Goal: Task Accomplishment & Management: Manage account settings

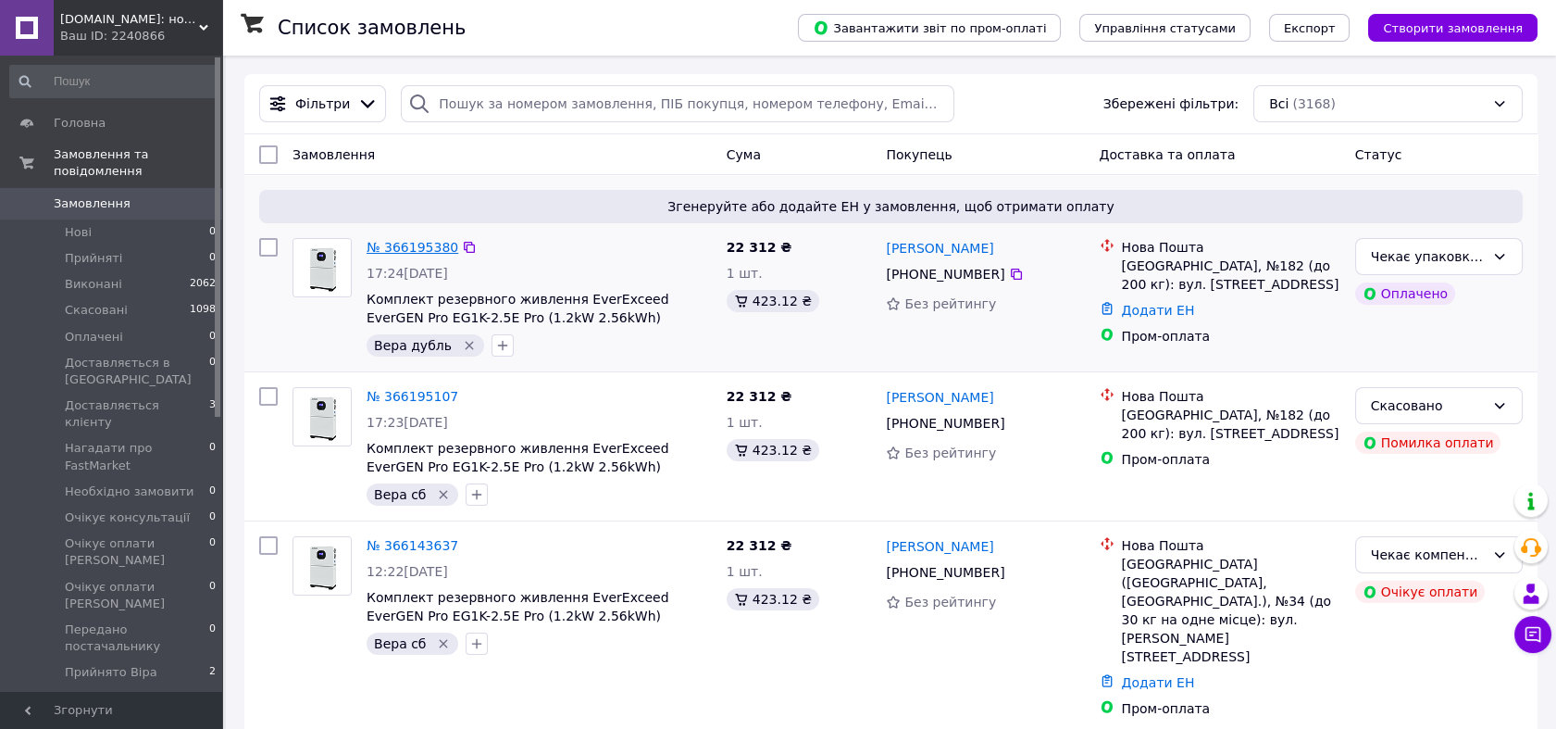
click at [383, 240] on link "№ 366195380" at bounding box center [413, 247] width 92 height 15
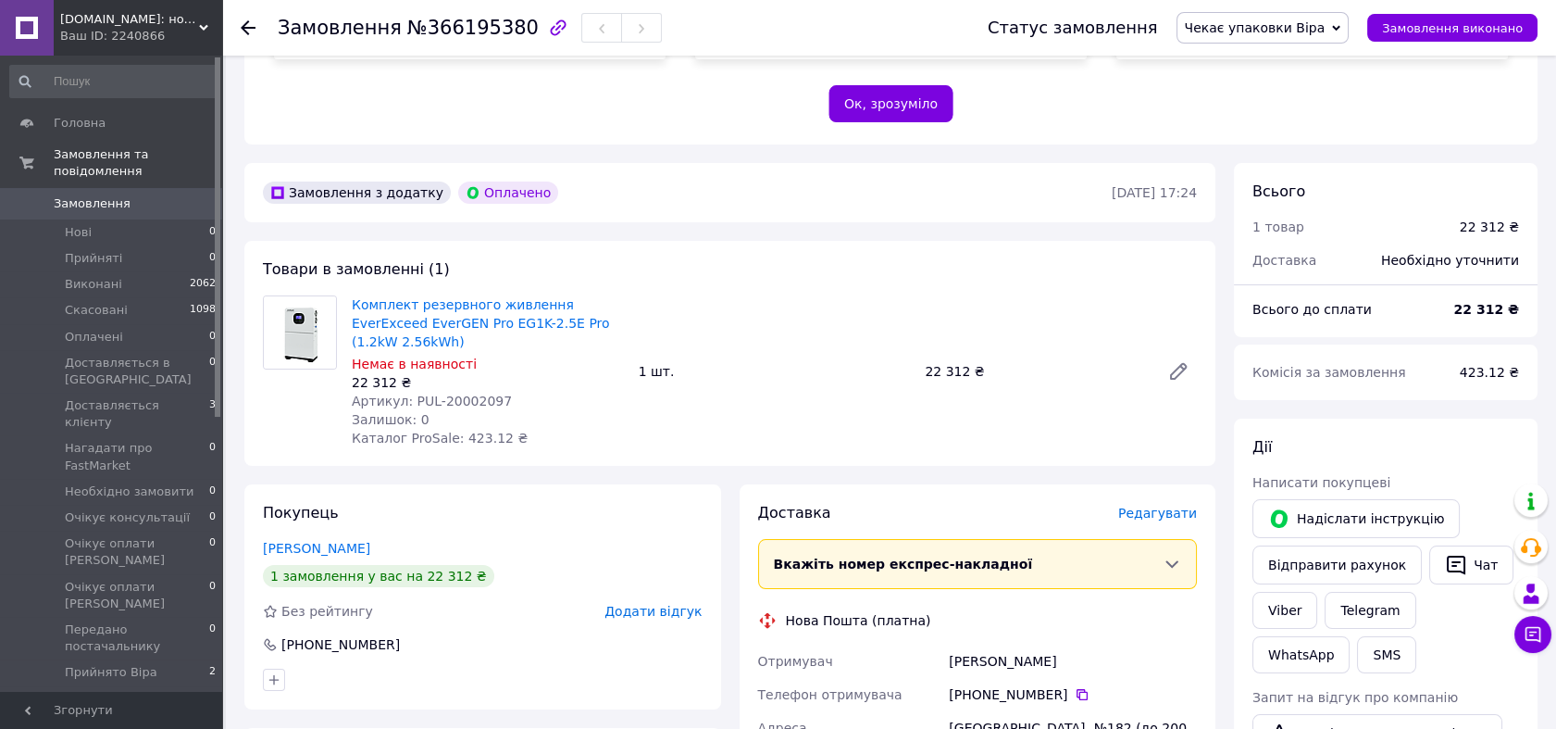
scroll to position [411, 0]
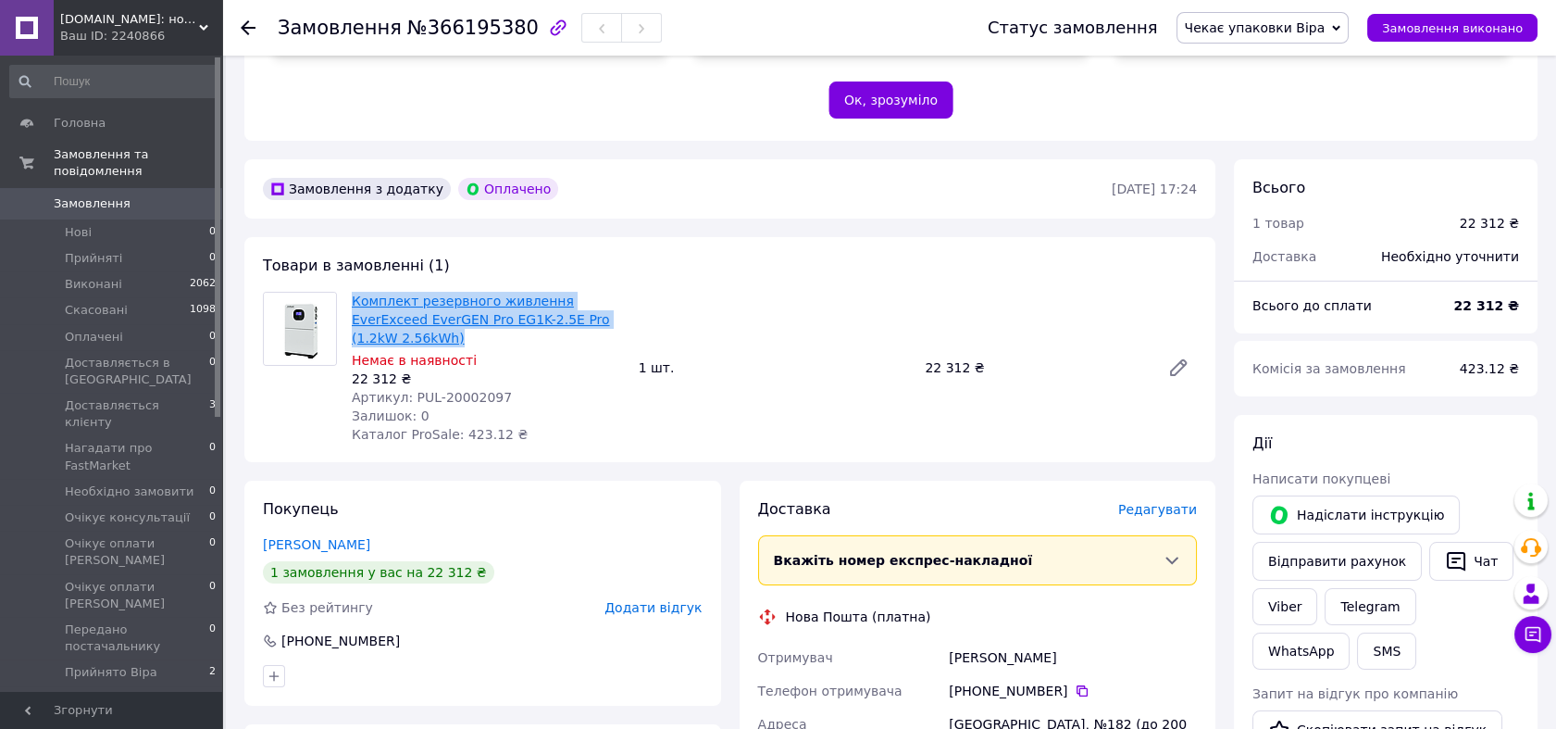
drag, startPoint x: 634, startPoint y: 296, endPoint x: 353, endPoint y: 281, distance: 281.8
click at [353, 288] on div "Комплект резервного живлення EverExceed EverGEN Pro EG1K-2.5E Pro (1.2kW 2.56kW…" at bounding box center [774, 367] width 860 height 159
drag, startPoint x: 353, startPoint y: 281, endPoint x: 423, endPoint y: 289, distance: 70.8
copy link "Комплект резервного живлення EverExceed EverGEN Pro EG1K-2.5E Pro (1.2kW 2.56kW…"
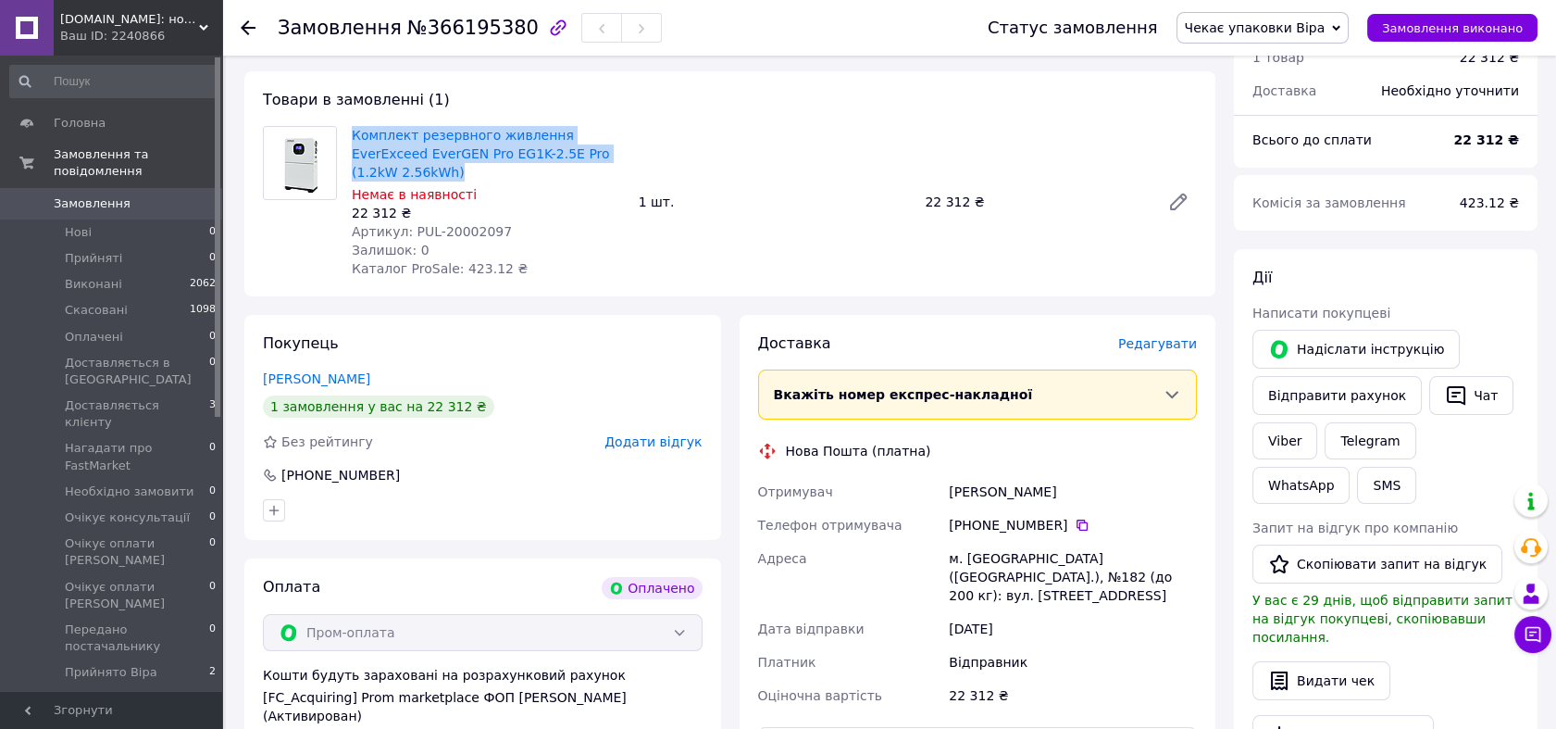
scroll to position [617, 0]
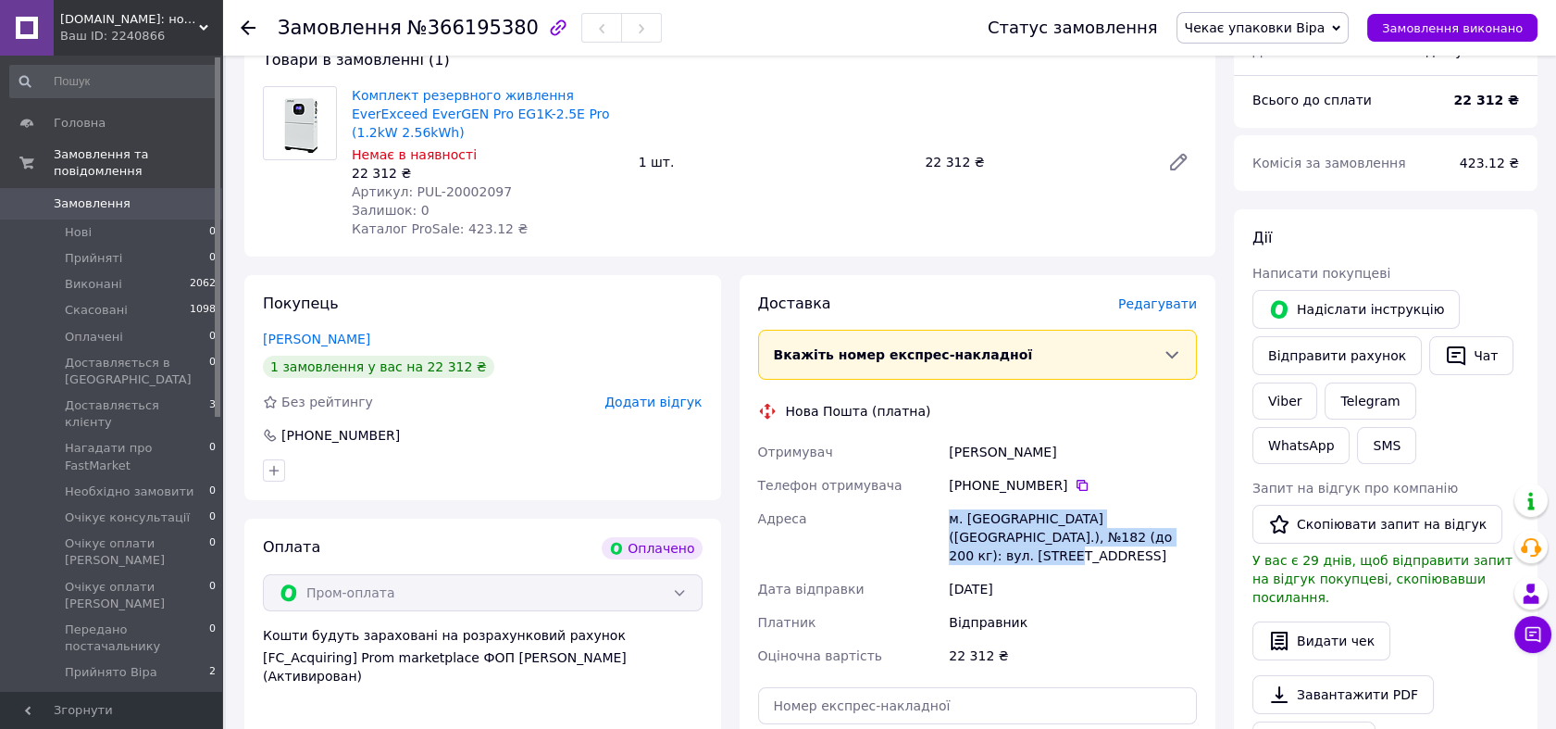
drag, startPoint x: 1151, startPoint y: 496, endPoint x: 927, endPoint y: 490, distance: 224.1
click at [927, 490] on div "Отримувач [PERSON_NAME] Телефон отримувача [PHONE_NUMBER]   Адреса м. [GEOGRAPH…" at bounding box center [978, 553] width 447 height 237
drag, startPoint x: 927, startPoint y: 490, endPoint x: 1032, endPoint y: 493, distance: 105.6
copy div "Адреса [PERSON_NAME]. [GEOGRAPHIC_DATA] ([GEOGRAPHIC_DATA].), №182 (до 200 кг):…"
click at [1077, 480] on icon at bounding box center [1082, 485] width 11 height 11
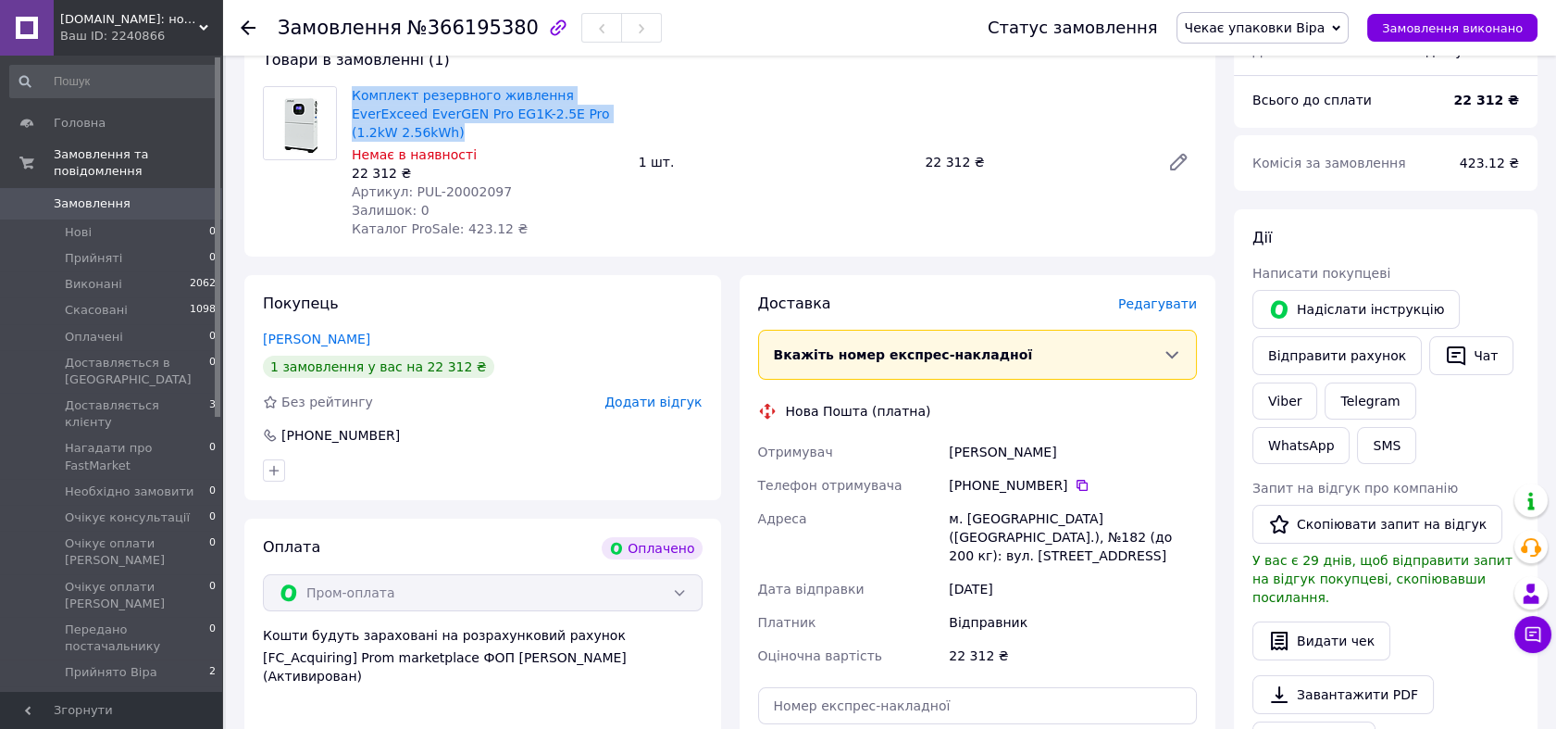
drag, startPoint x: 603, startPoint y: 112, endPoint x: 348, endPoint y: 74, distance: 257.4
click at [348, 82] on div "Комплект резервного живлення EverExceed EverGEN Pro EG1K-2.5E Pro (1.2kW 2.56kW…" at bounding box center [774, 161] width 860 height 159
copy link "Комплект резервного живлення EverExceed EverGEN Pro EG1K-2.5E Pro (1.2kW 2.56kW…"
click at [1078, 476] on div "[PHONE_NUMBER]" at bounding box center [1073, 485] width 248 height 19
click at [1077, 480] on icon at bounding box center [1082, 485] width 11 height 11
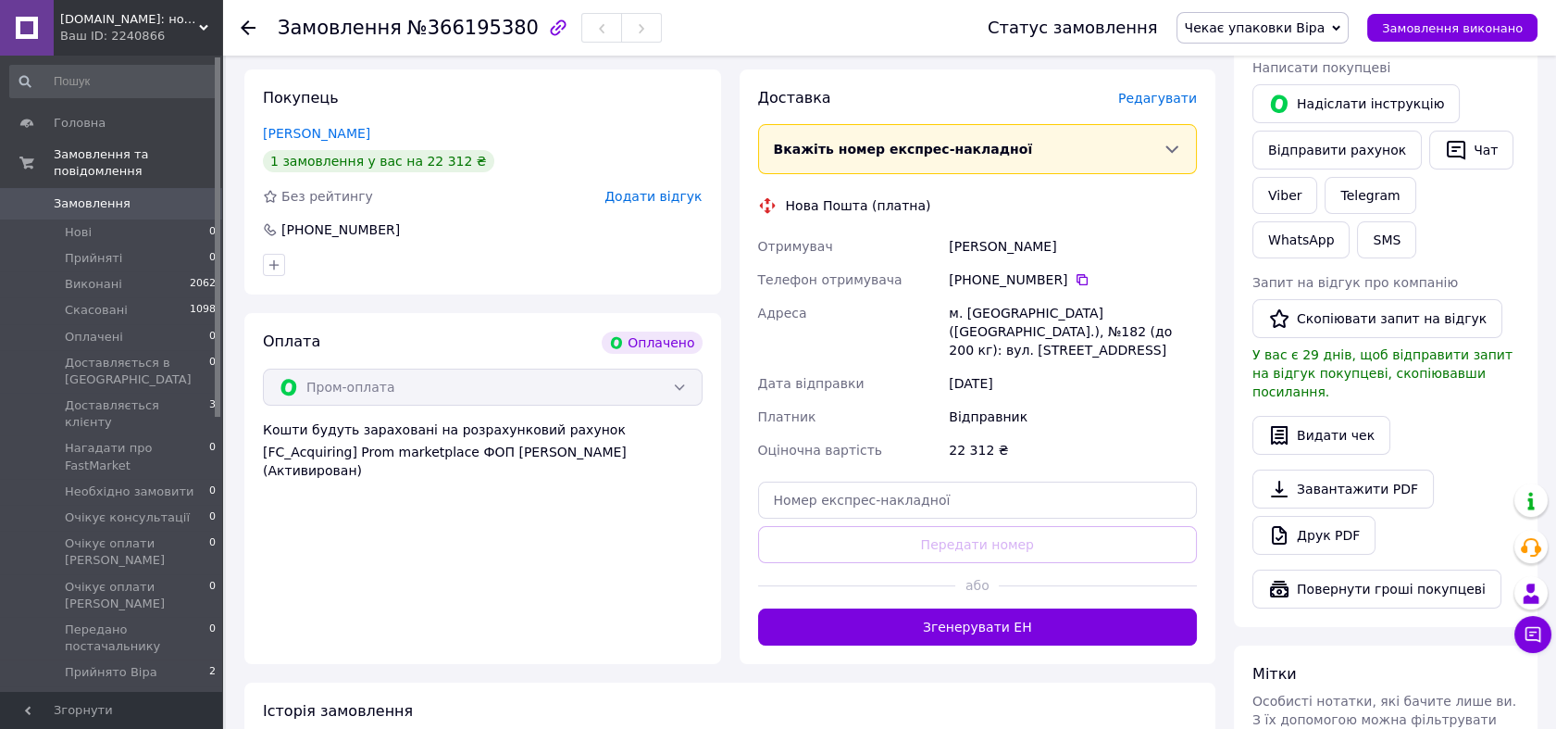
scroll to position [822, 0]
paste input "20451269289097"
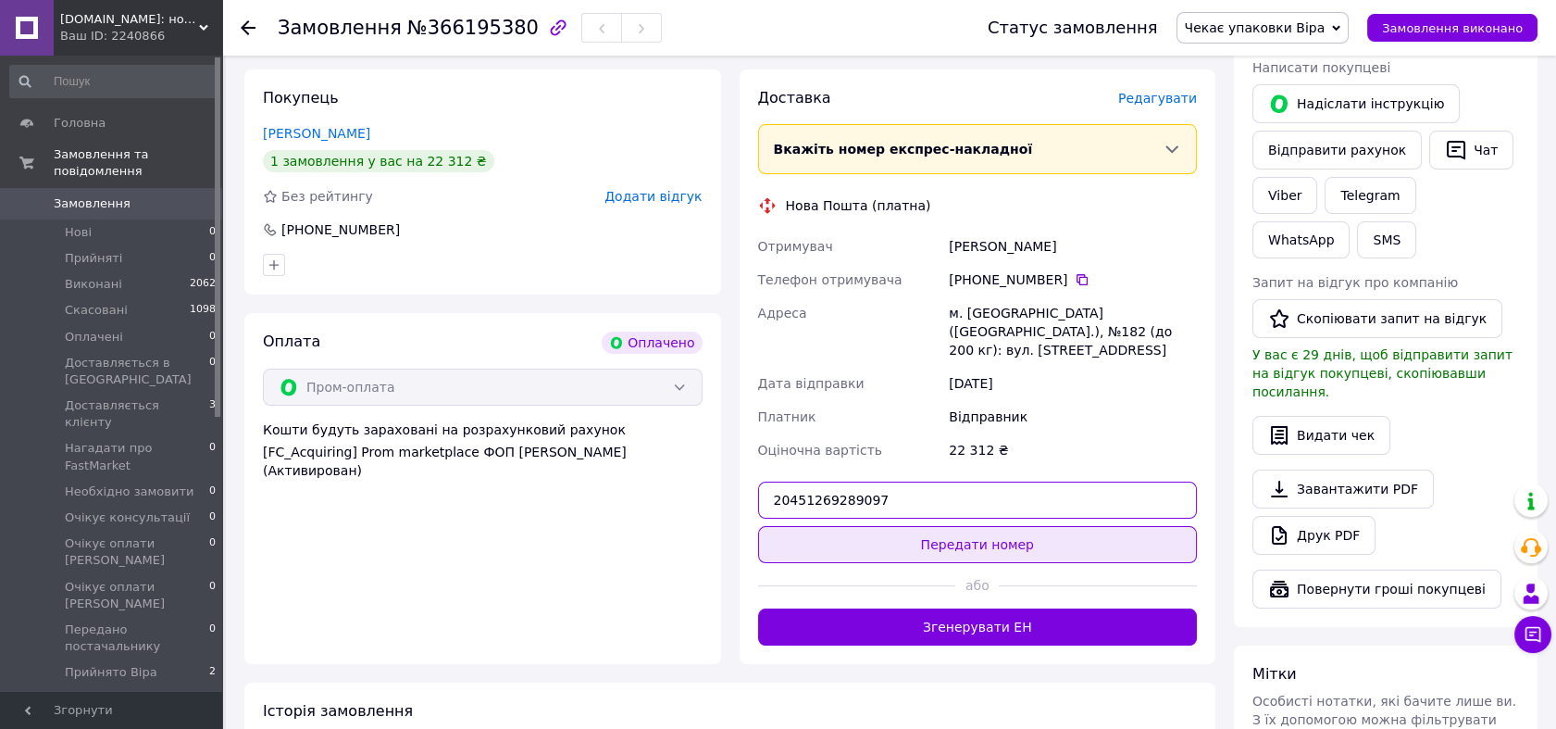
type input "20451269289097"
click at [985, 526] on button "Передати номер" at bounding box center [978, 544] width 440 height 37
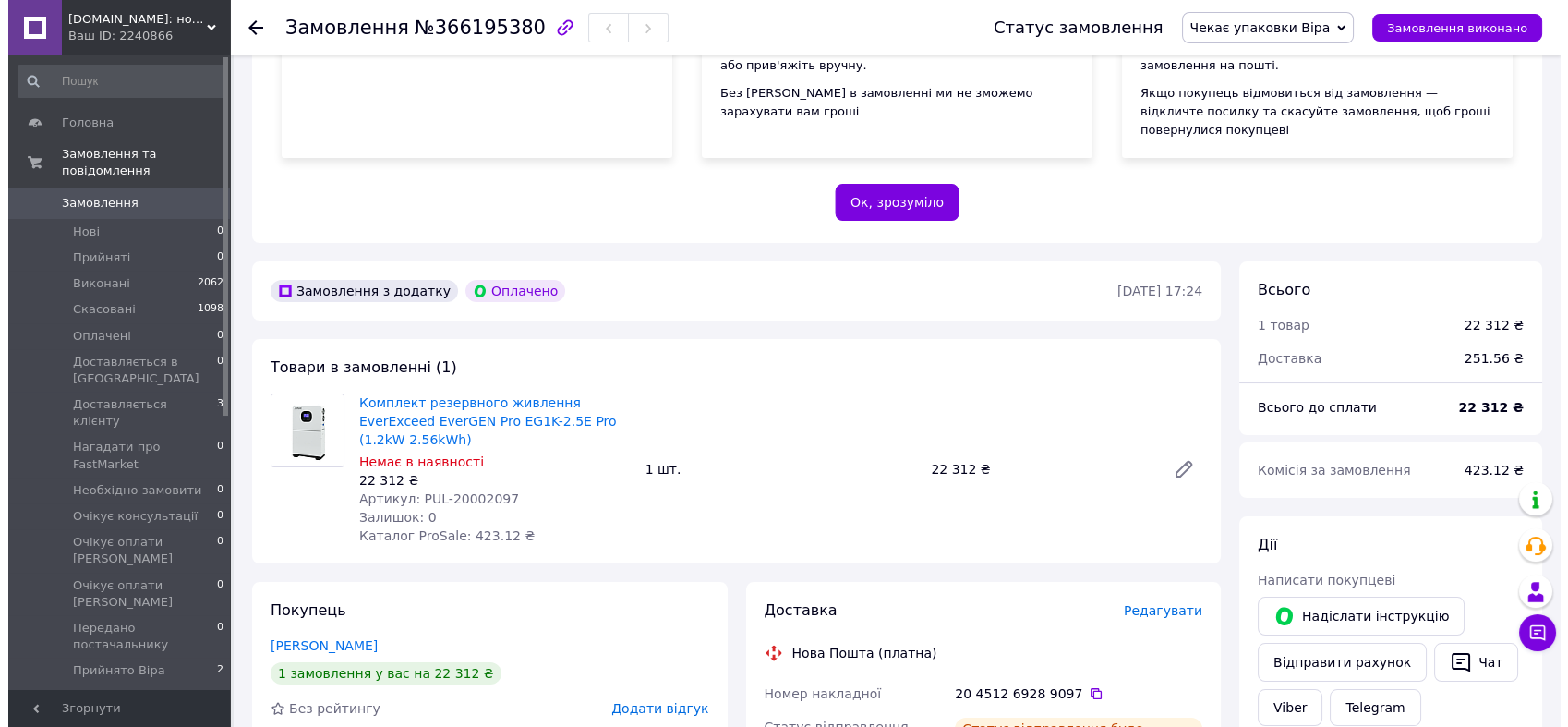
scroll to position [513, 0]
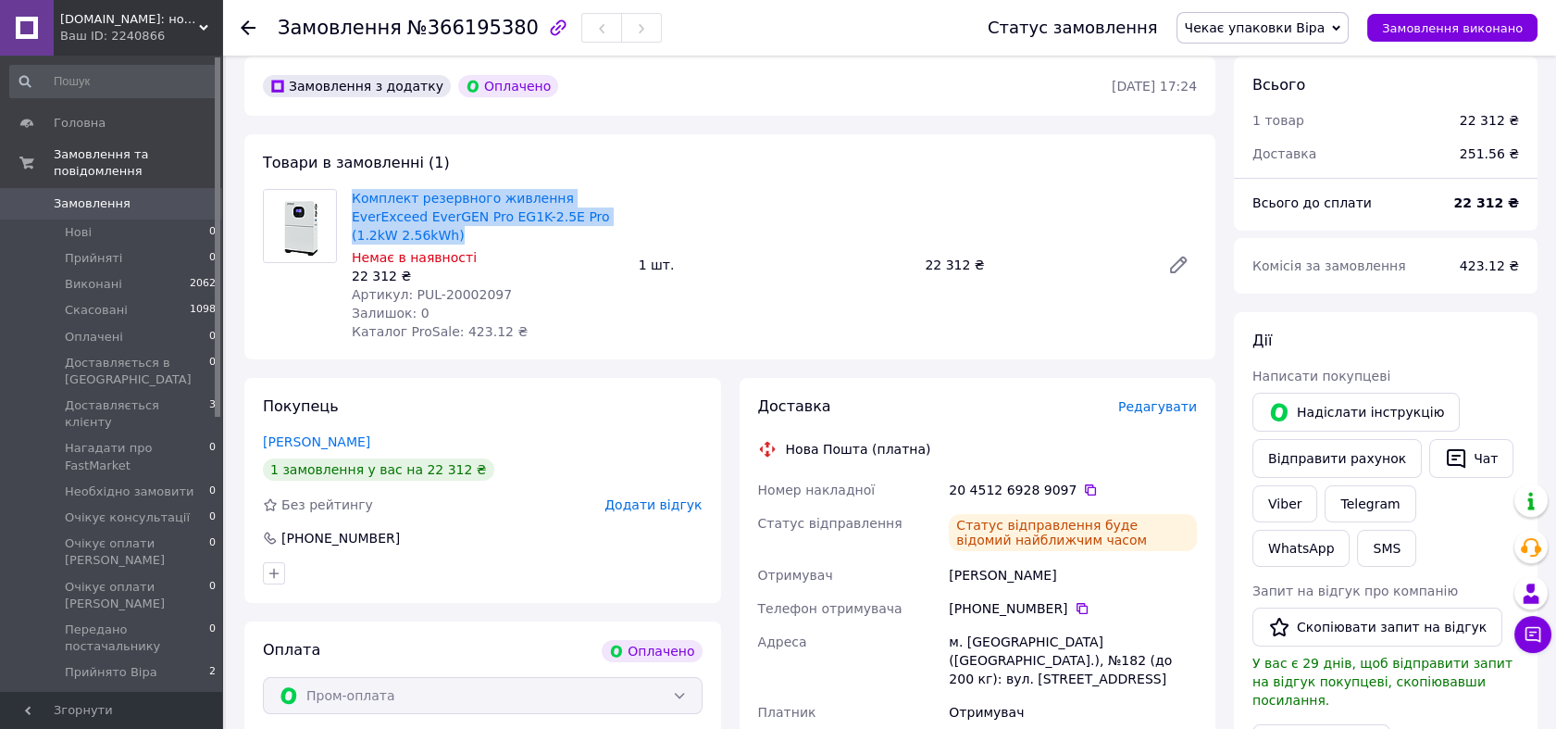
drag, startPoint x: 344, startPoint y: 166, endPoint x: 619, endPoint y: 203, distance: 277.5
click at [619, 203] on div "Комплект резервного живлення EverExceed EverGEN Pro EG1K-2.5E Pro (1.2kW 2.56kW…" at bounding box center [487, 264] width 287 height 159
drag, startPoint x: 619, startPoint y: 203, endPoint x: 599, endPoint y: 203, distance: 20.4
copy link "Комплект резервного живлення EverExceed EverGEN Pro EG1K-2.5E Pro (1.2kW 2.56kW…"
click at [1077, 603] on icon at bounding box center [1082, 608] width 11 height 11
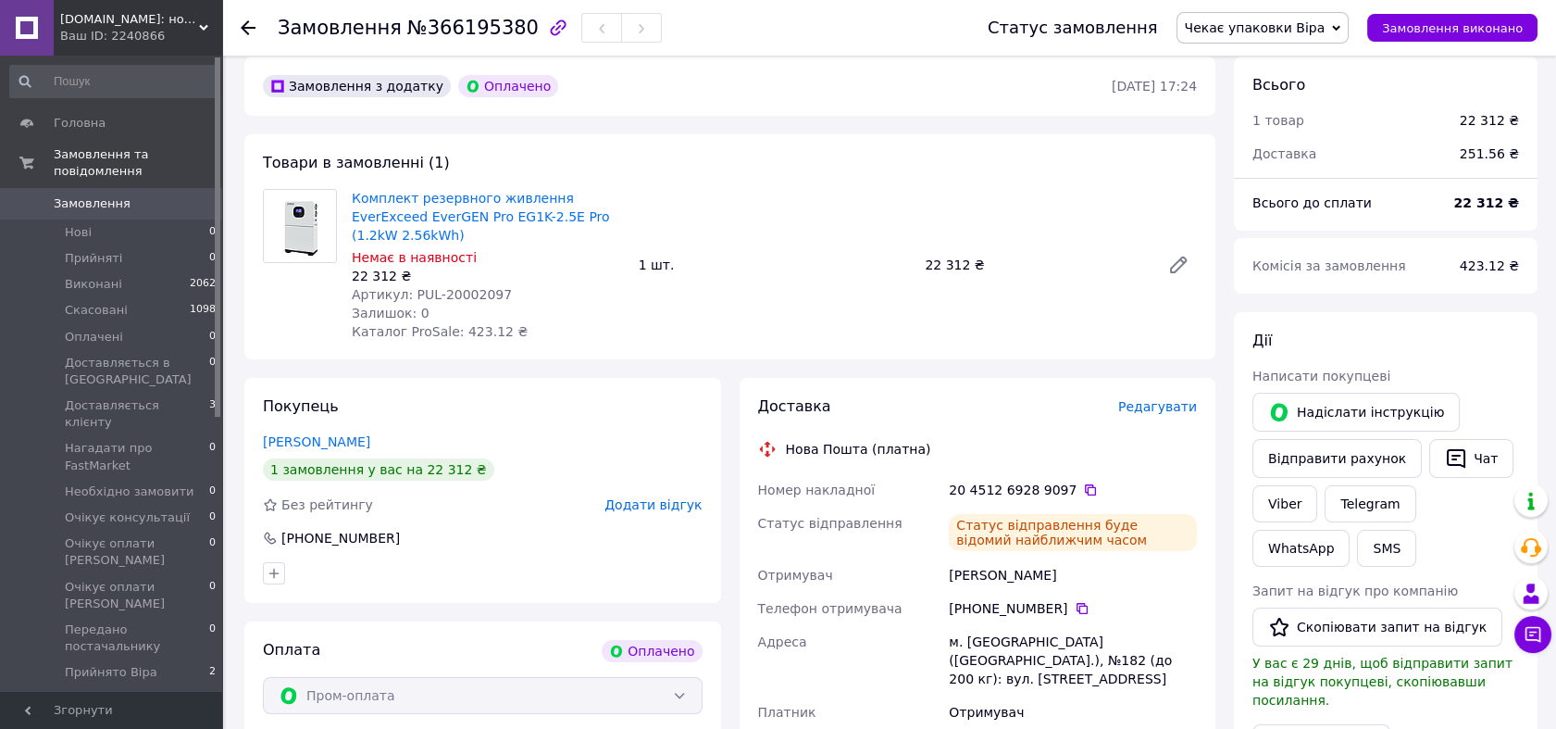
click at [1155, 399] on span "Редагувати" at bounding box center [1157, 406] width 79 height 15
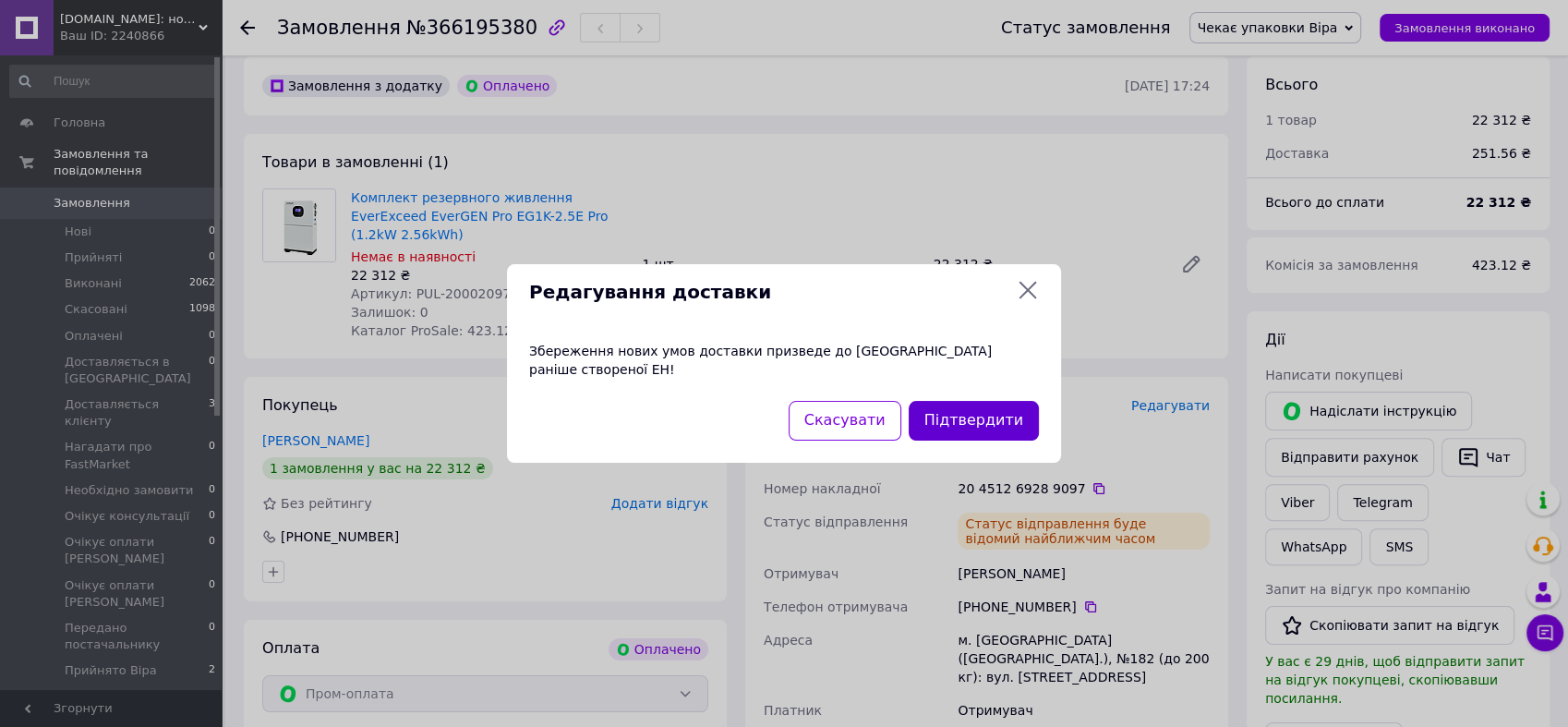
click at [995, 402] on button "Підтвердити" at bounding box center [974, 421] width 131 height 40
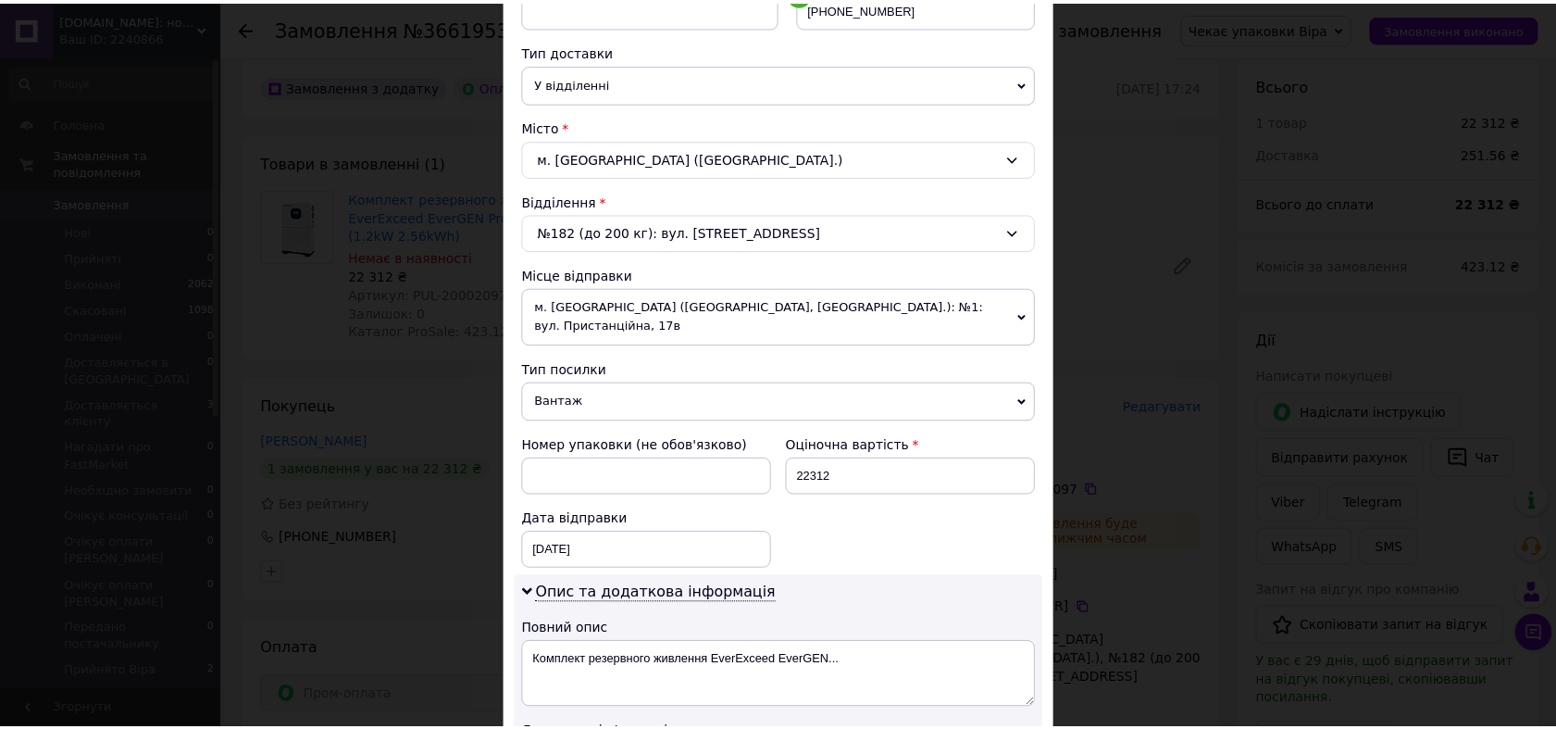
scroll to position [0, 0]
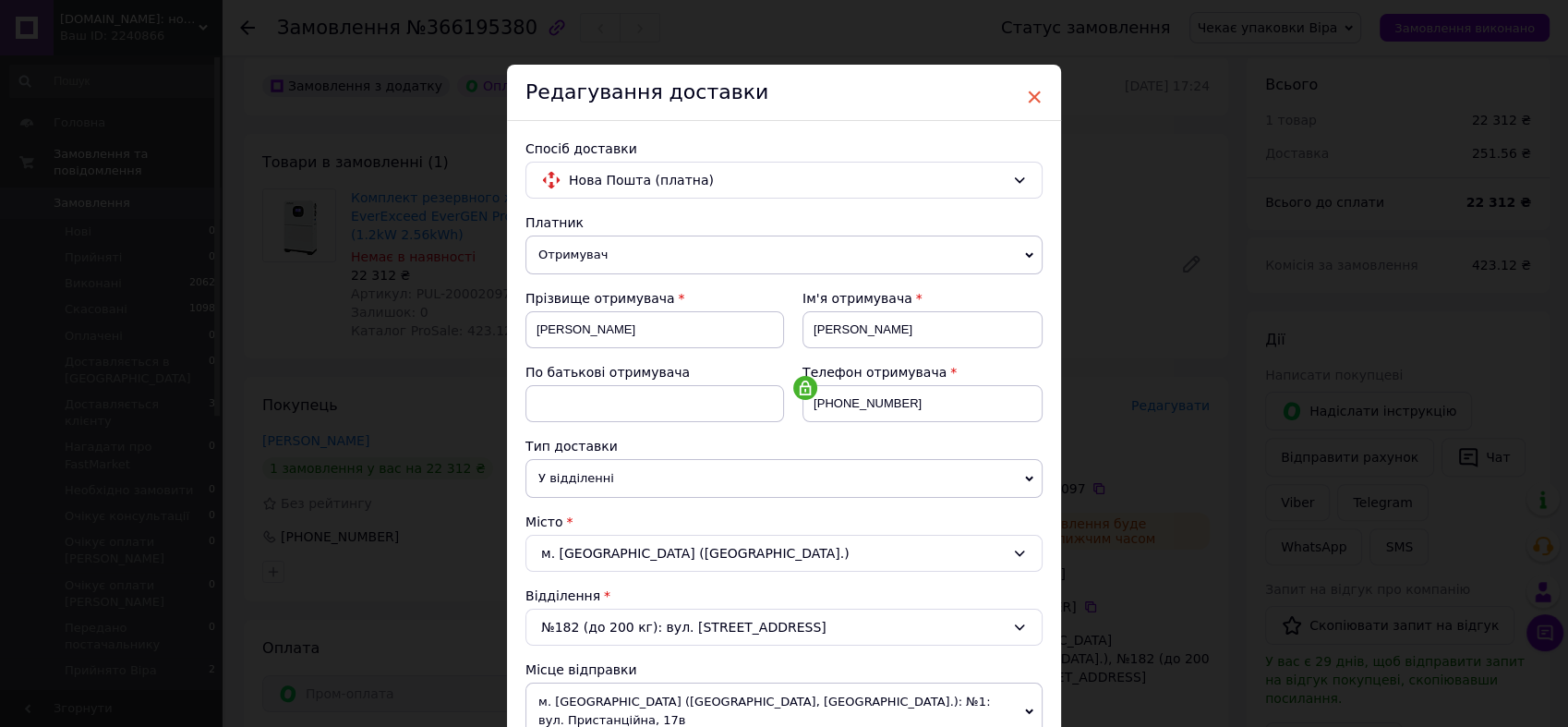
click at [1031, 103] on span "×" at bounding box center [1034, 96] width 17 height 31
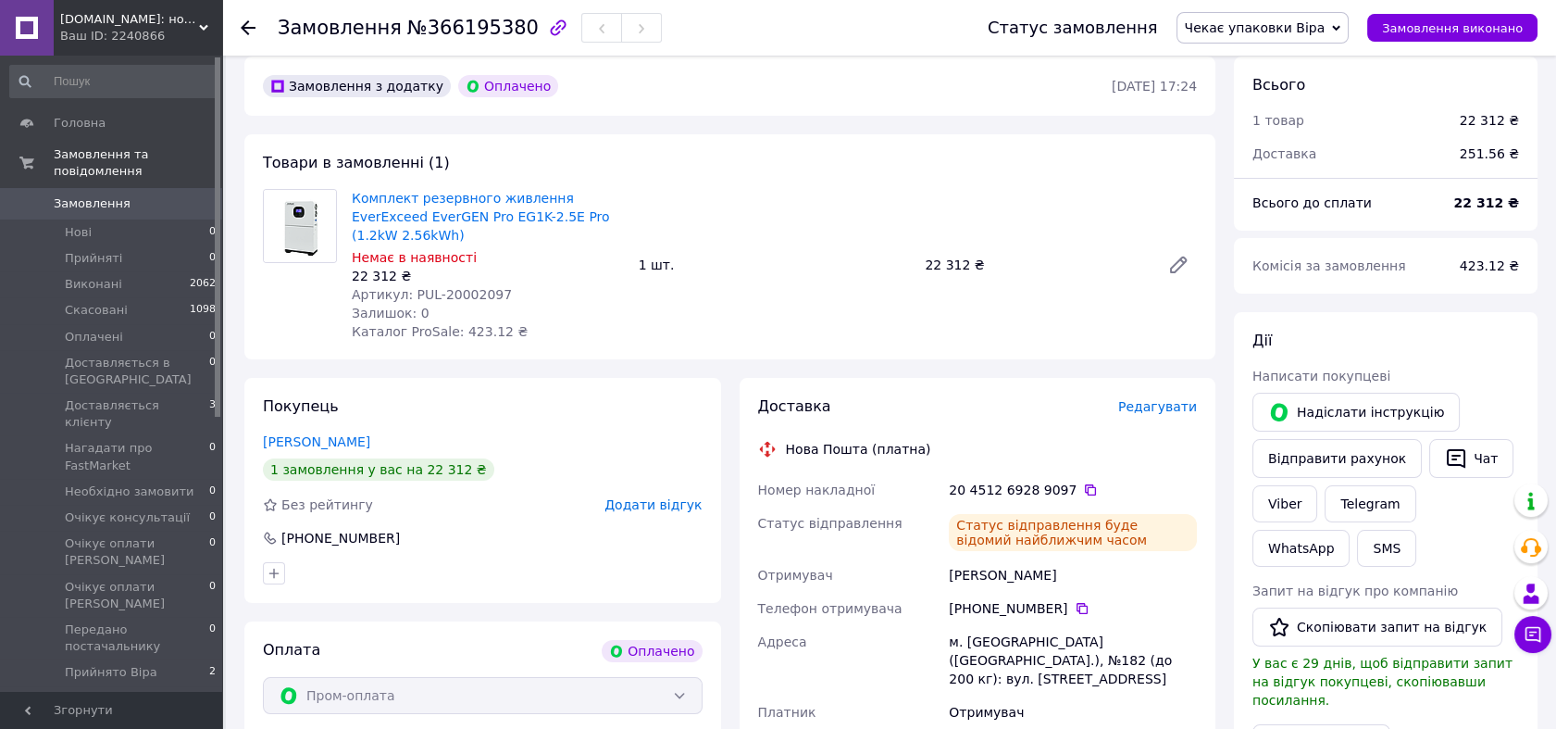
click at [129, 195] on span "Замовлення" at bounding box center [113, 203] width 118 height 17
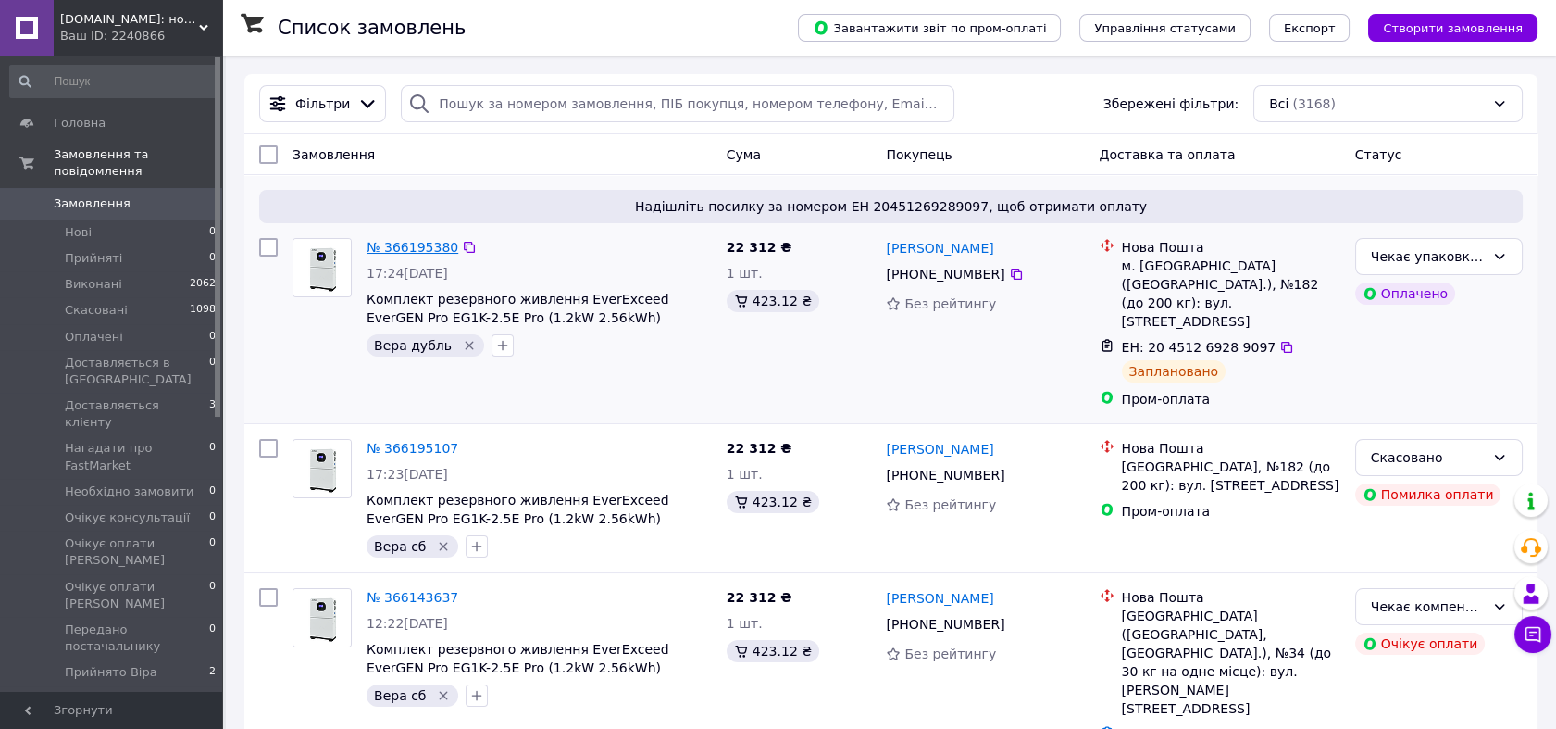
click at [398, 240] on link "№ 366195380" at bounding box center [413, 247] width 92 height 15
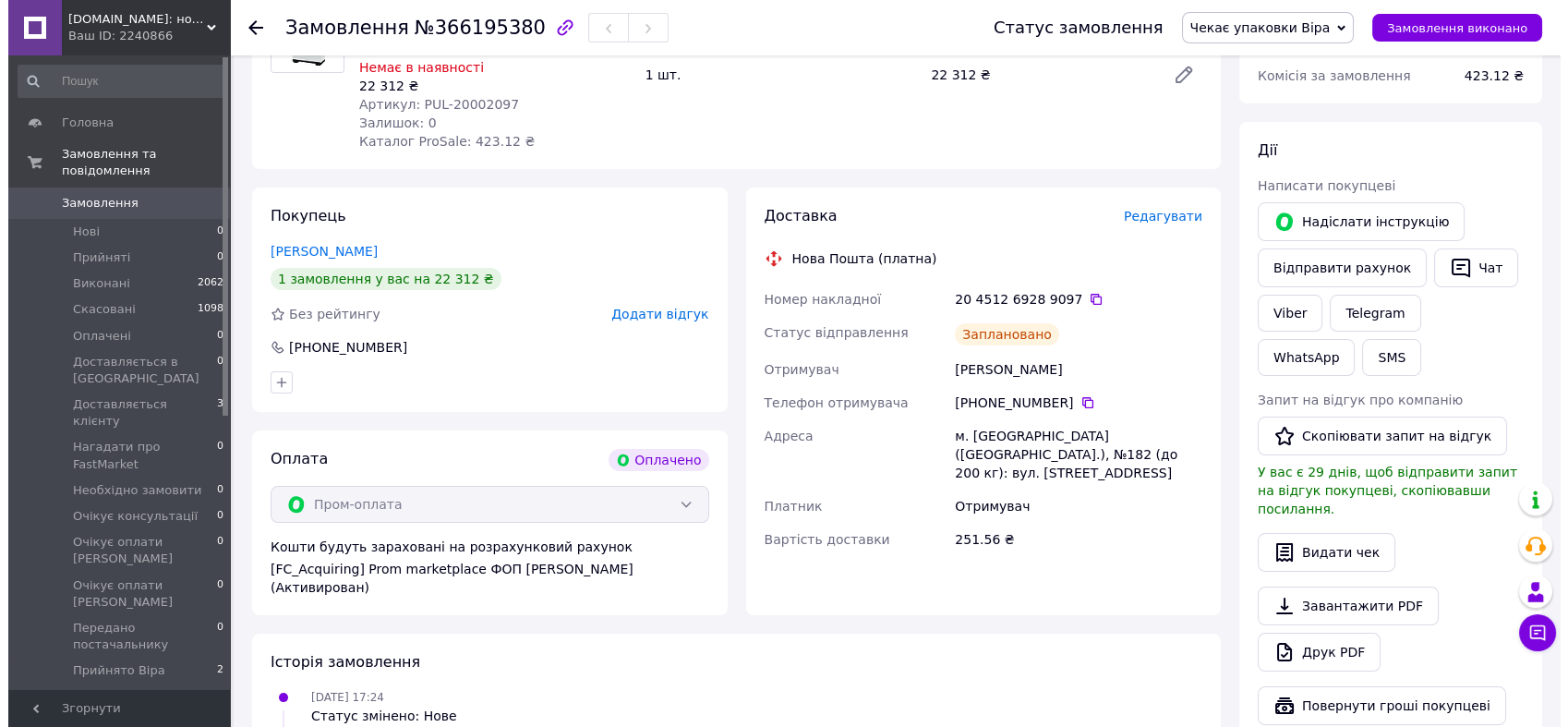
scroll to position [615, 0]
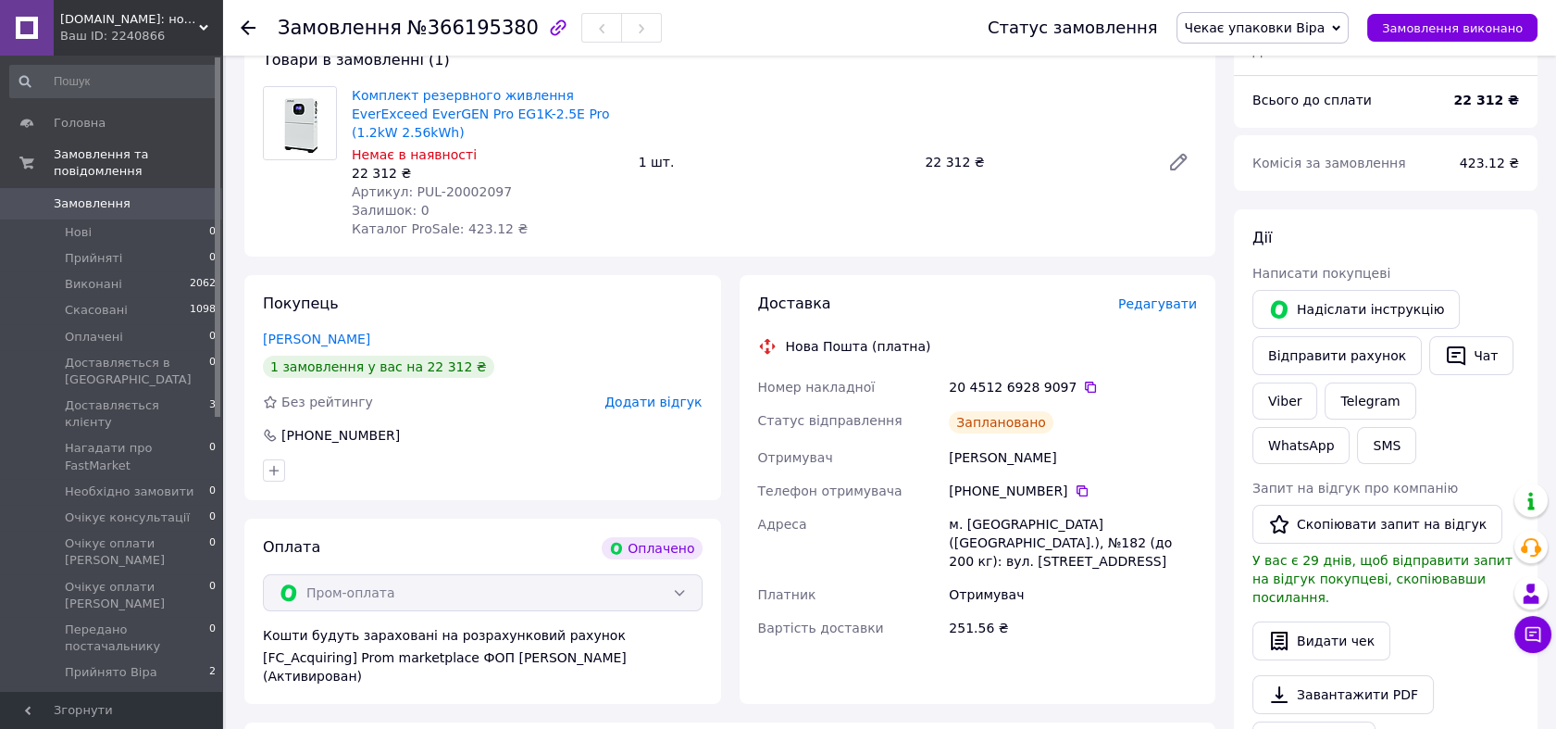
click at [1145, 296] on span "Редагувати" at bounding box center [1157, 303] width 79 height 15
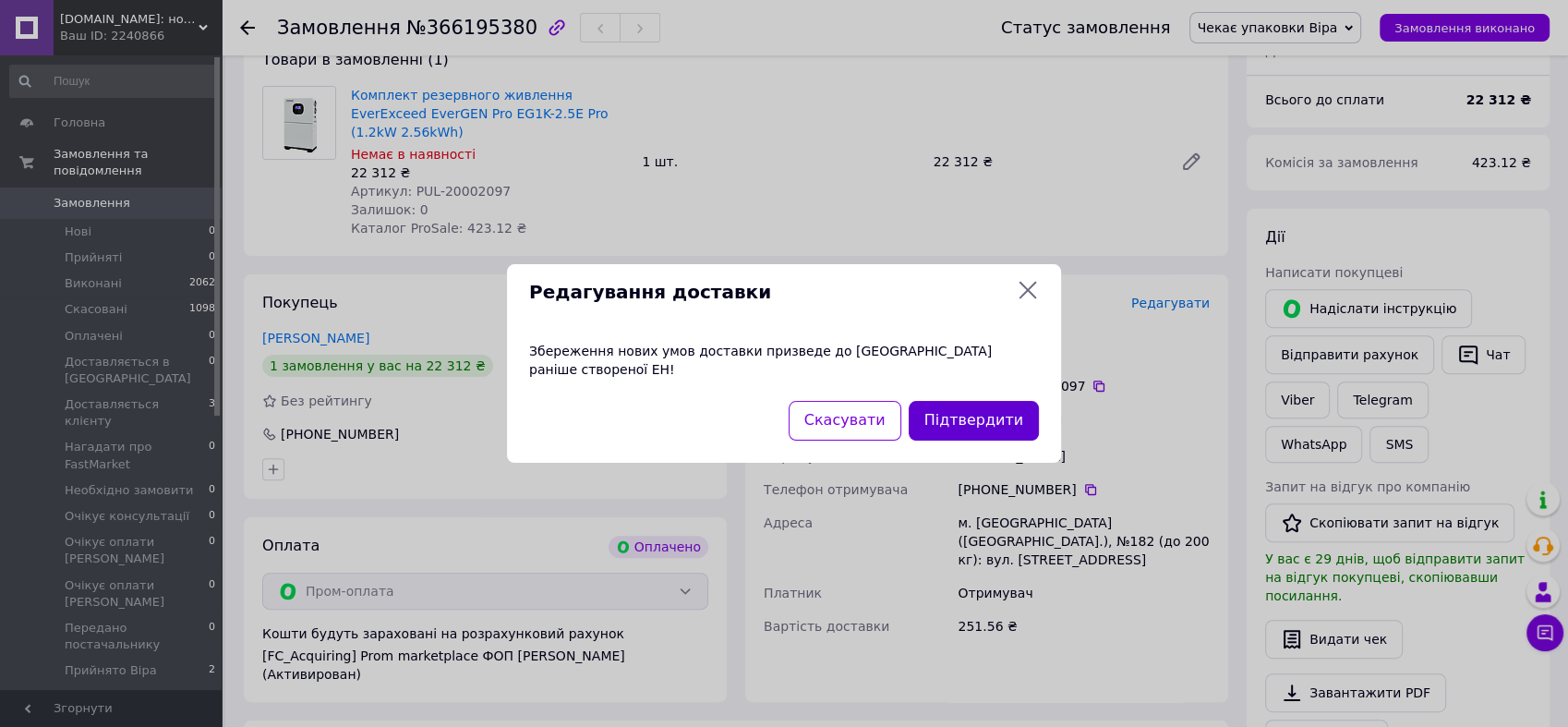
click at [968, 405] on button "Підтвердити" at bounding box center [974, 421] width 131 height 40
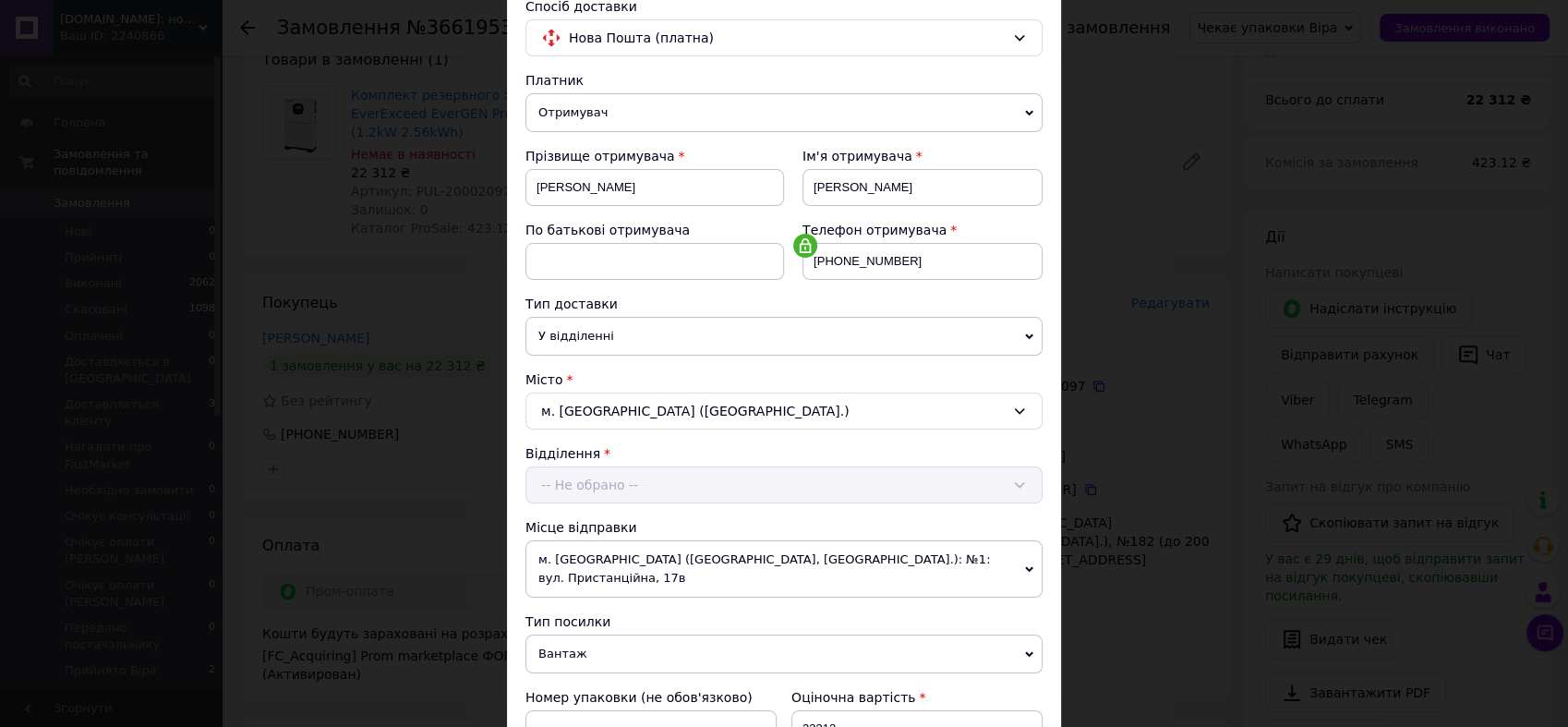
scroll to position [307, 0]
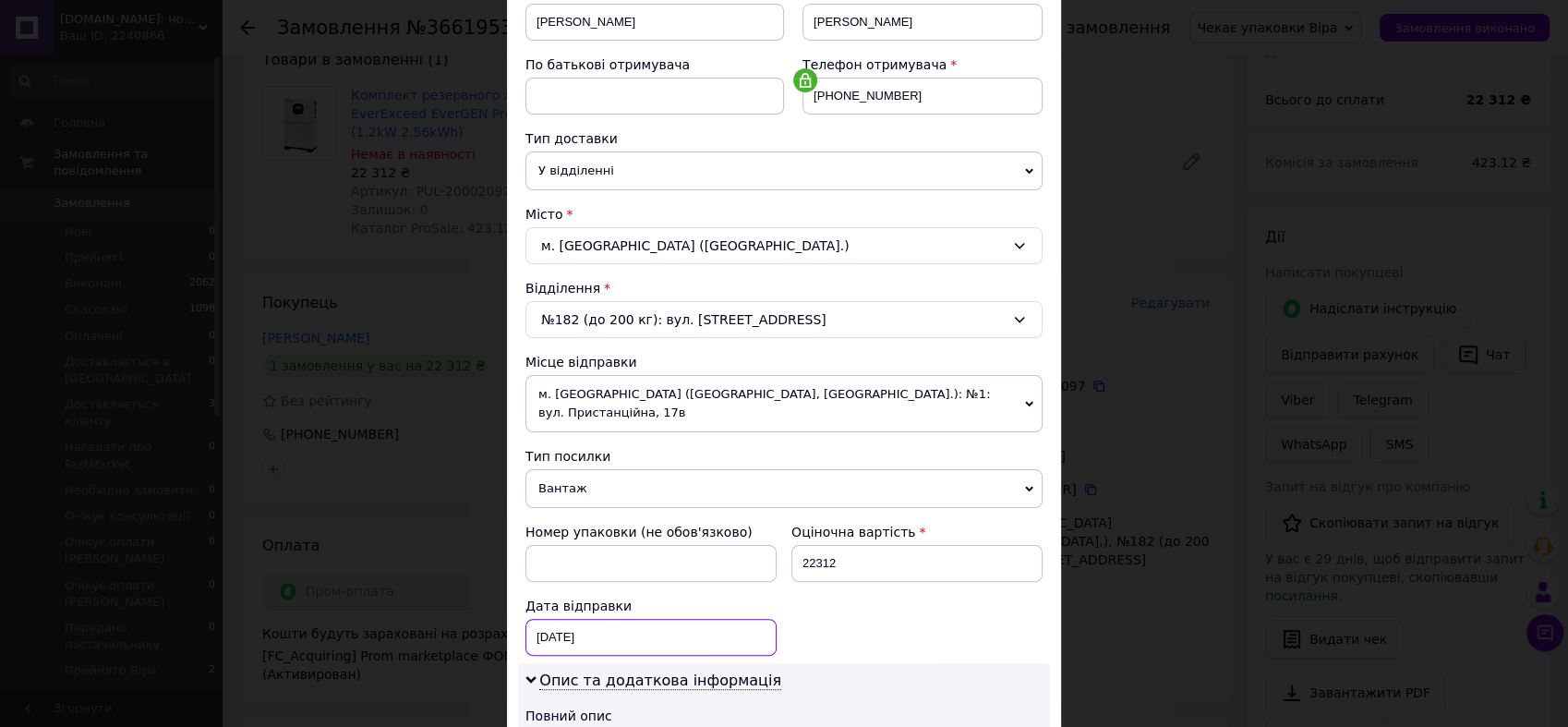
click at [627, 619] on div "[DATE] < 2025 > < Октябрь > Пн Вт Ср Чт Пт Сб Вс 29 30 1 2 3 4 5 6 7 8 9 10 11 …" at bounding box center [651, 636] width 251 height 37
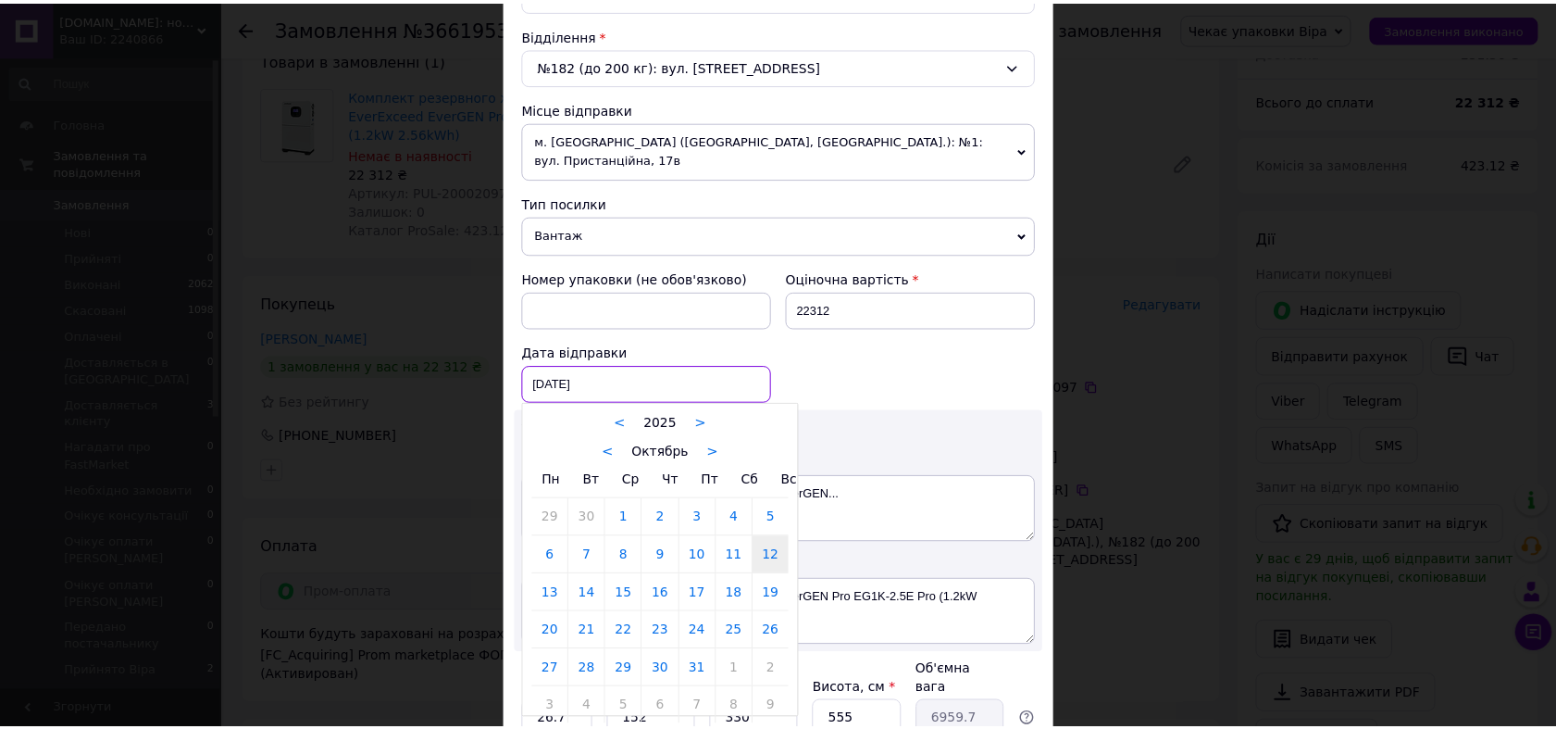
scroll to position [705, 0]
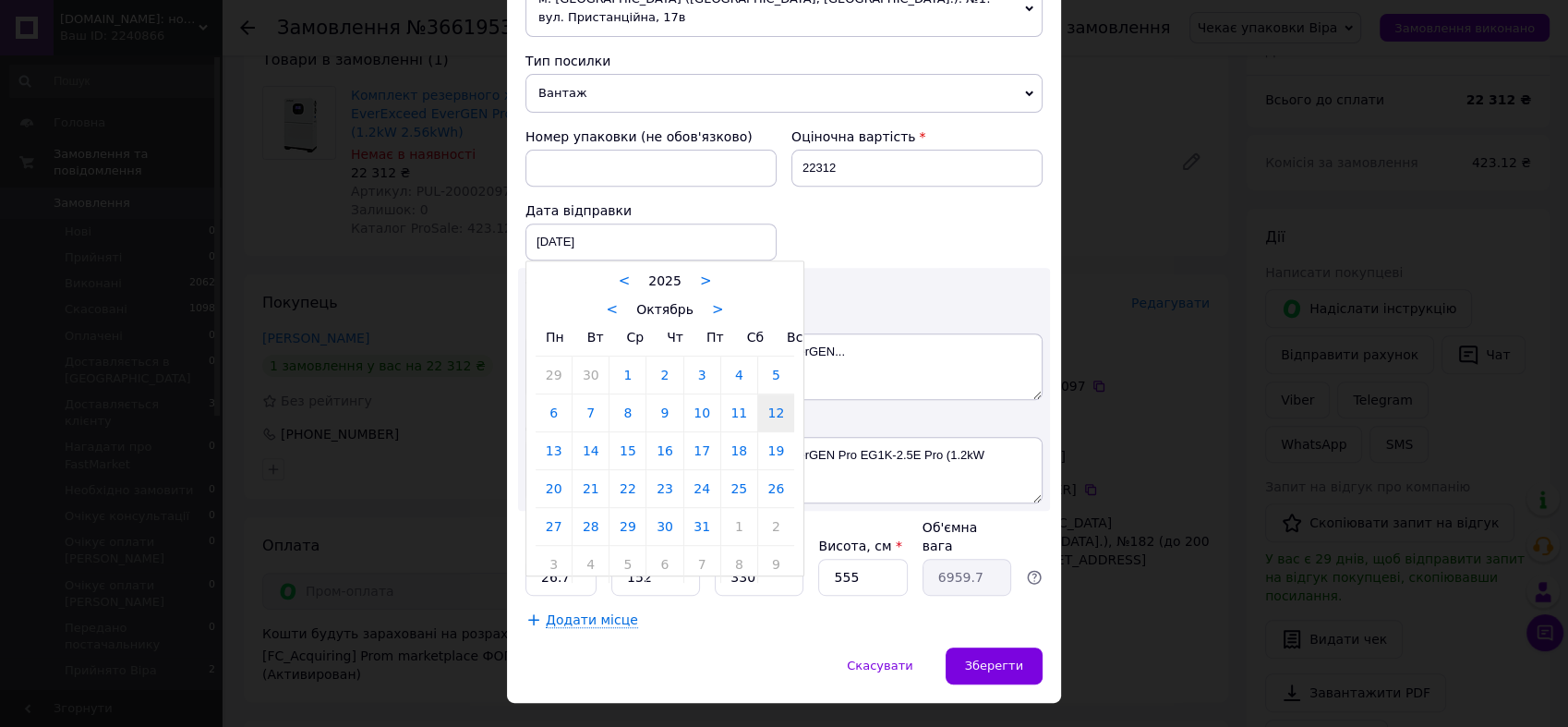
click at [773, 401] on link "12" at bounding box center [776, 412] width 36 height 37
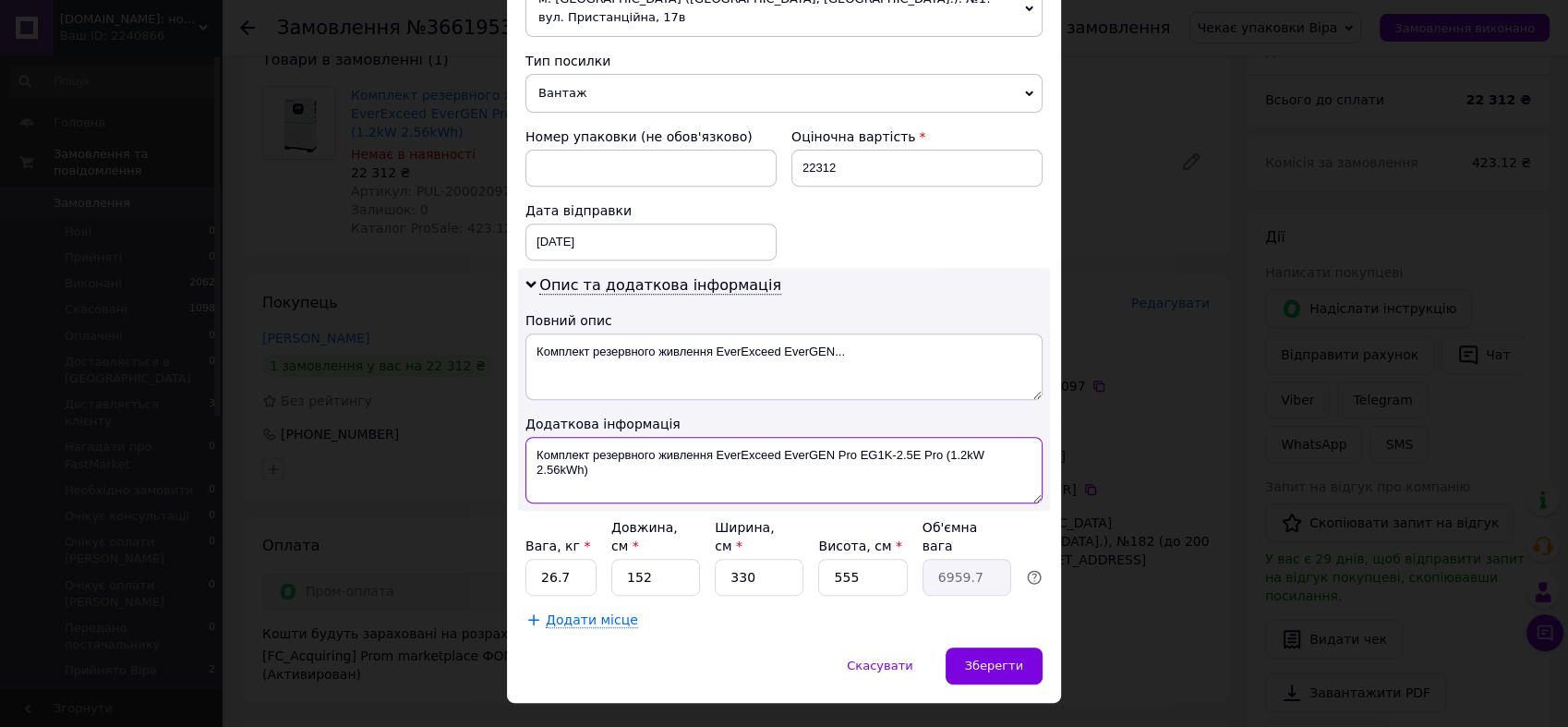
click at [608, 455] on textarea "Комплект резервного живлення EverExceed EverGEN Pro EG1K-2.5E Pro (1.2kW 2.56kW…" at bounding box center [784, 470] width 517 height 67
drag, startPoint x: 946, startPoint y: 435, endPoint x: 985, endPoint y: 443, distance: 39.8
click at [985, 443] on textarea "Комплект резервного живлення EverExceed EverGEN Pro EG1K-2.5E Pro (1.2kW 2.56kW…" at bounding box center [784, 470] width 517 height 67
type textarea "Комплект резервного живлення EverExceed EverGEN Pro EG1K-2.5E Pro"
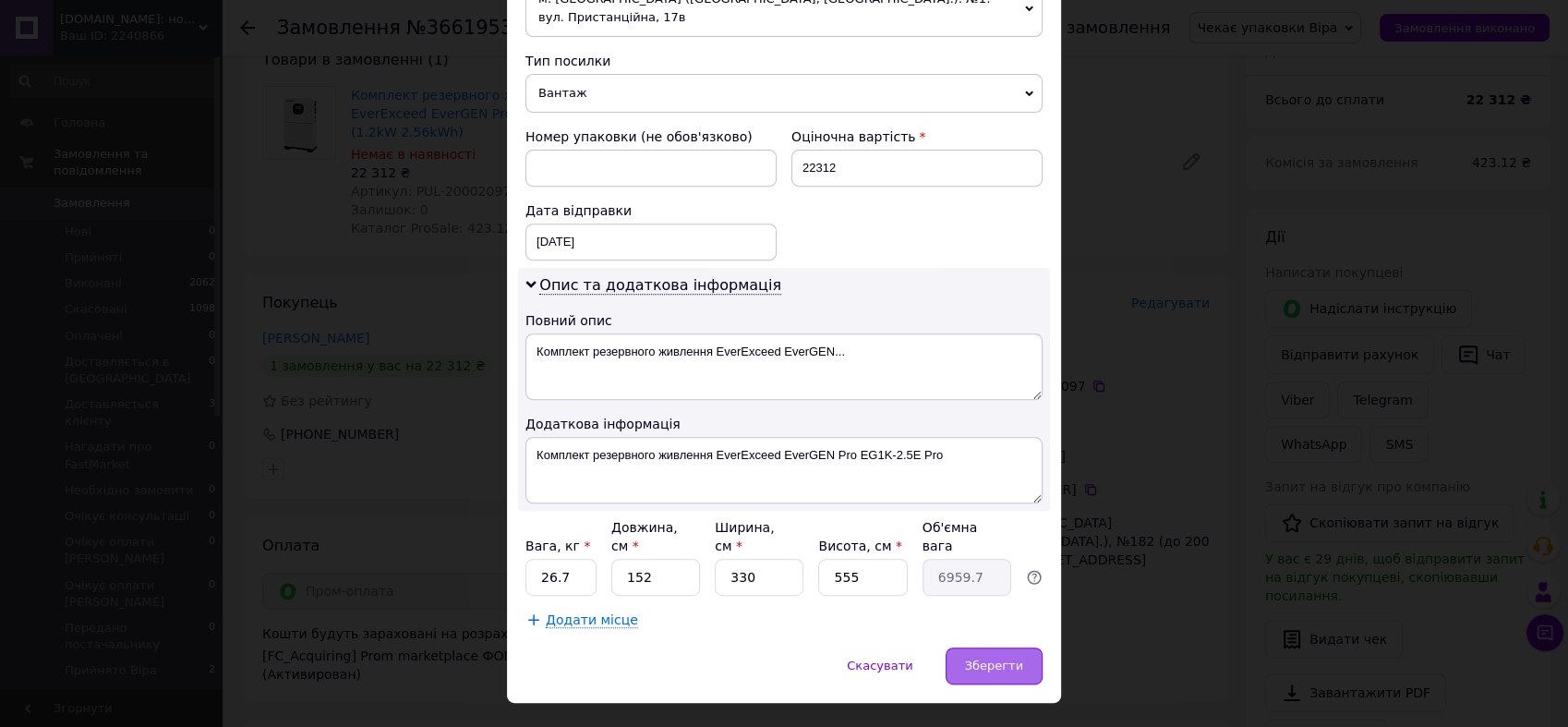
click at [1008, 658] on span "Зберегти" at bounding box center [993, 665] width 58 height 14
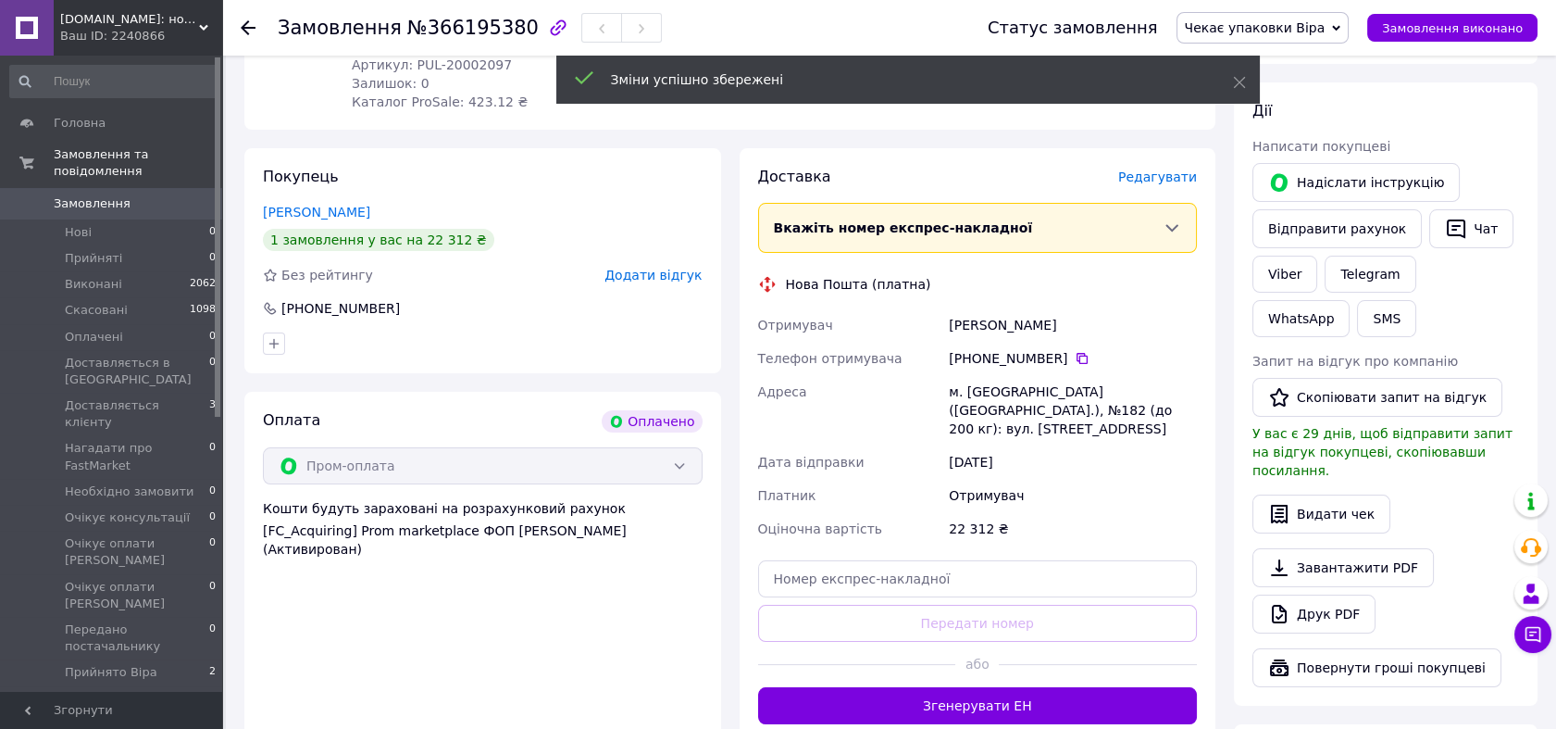
scroll to position [822, 0]
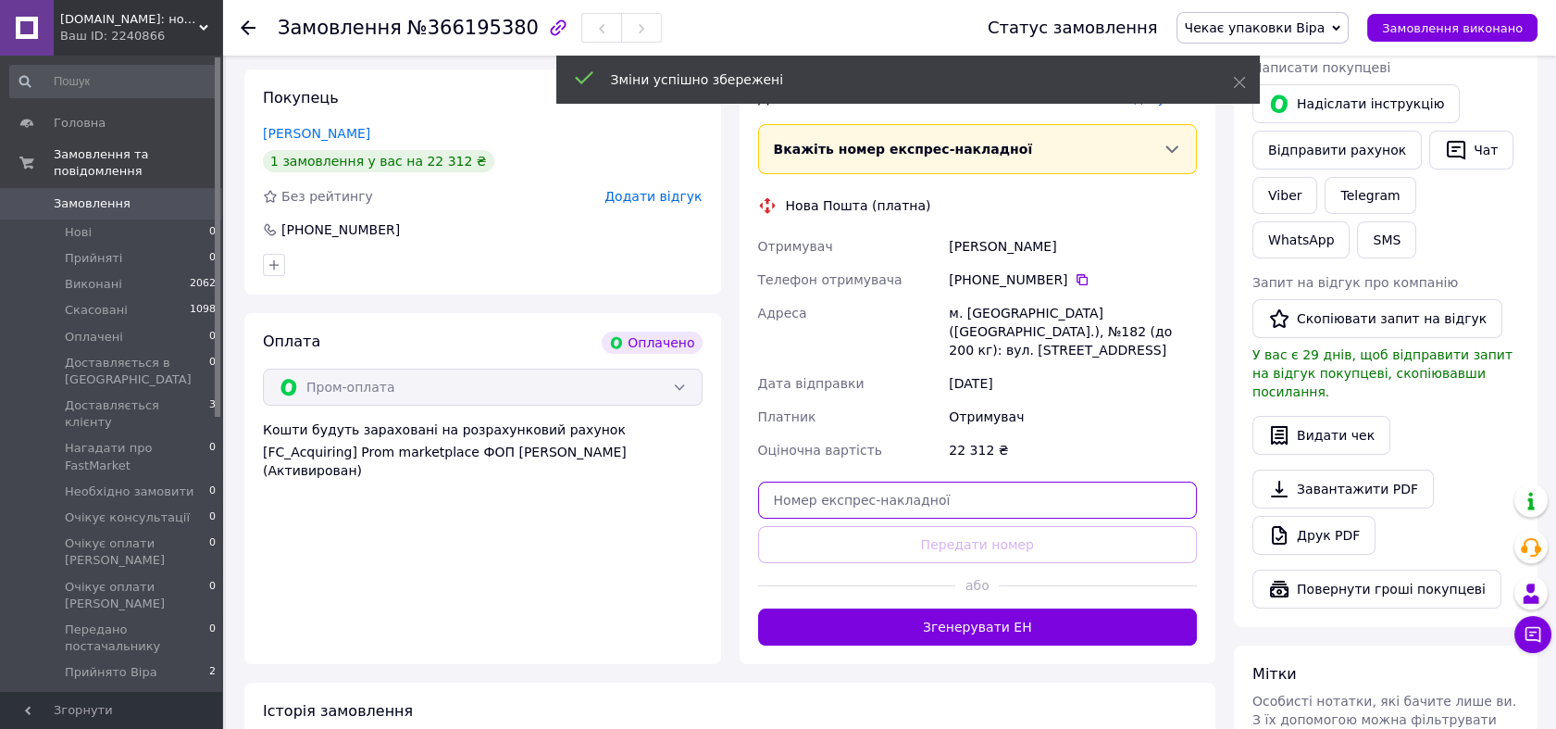
click at [908, 481] on input "text" at bounding box center [978, 499] width 440 height 37
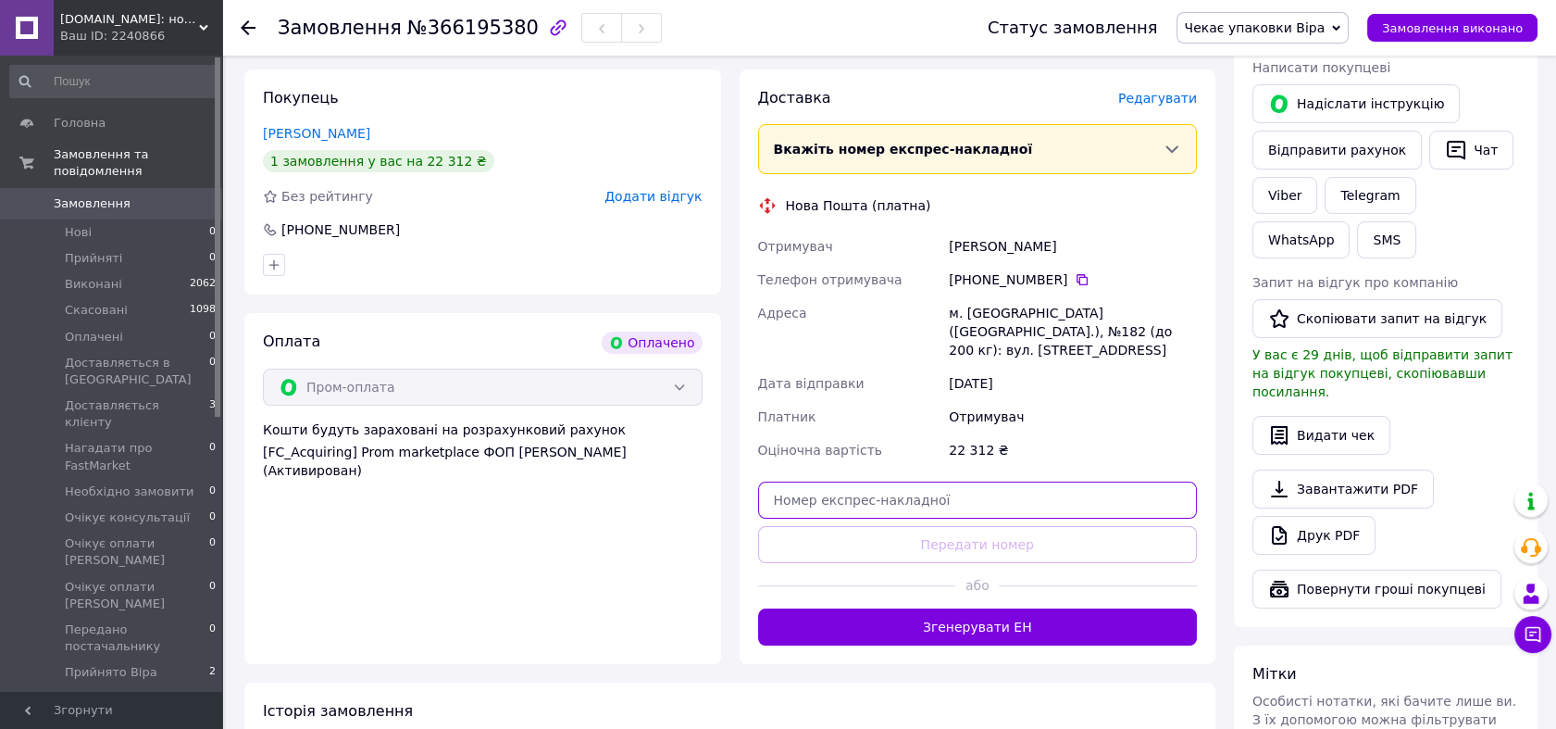
paste input "20451269293812"
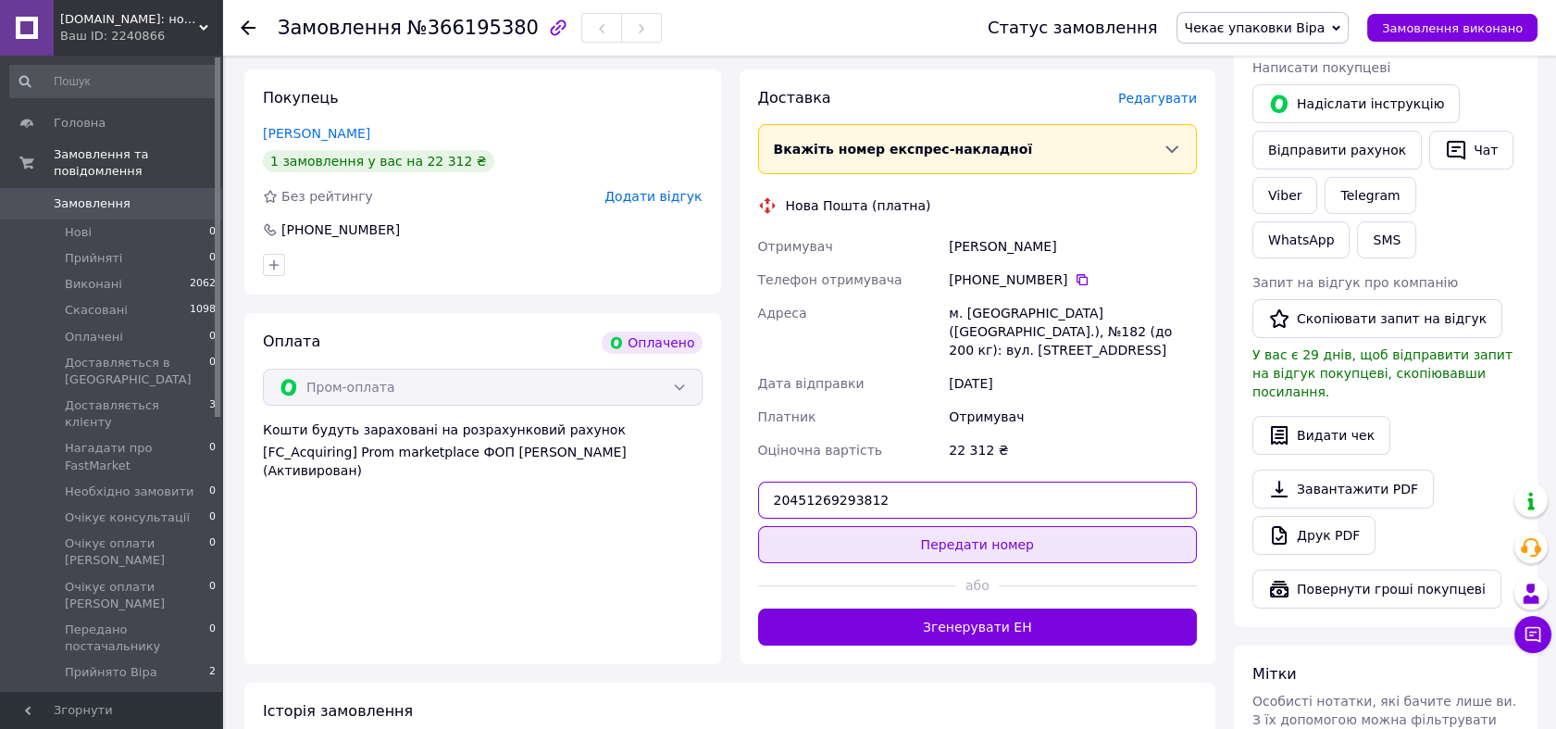
type input "20451269293812"
click at [1056, 526] on button "Передати номер" at bounding box center [978, 544] width 440 height 37
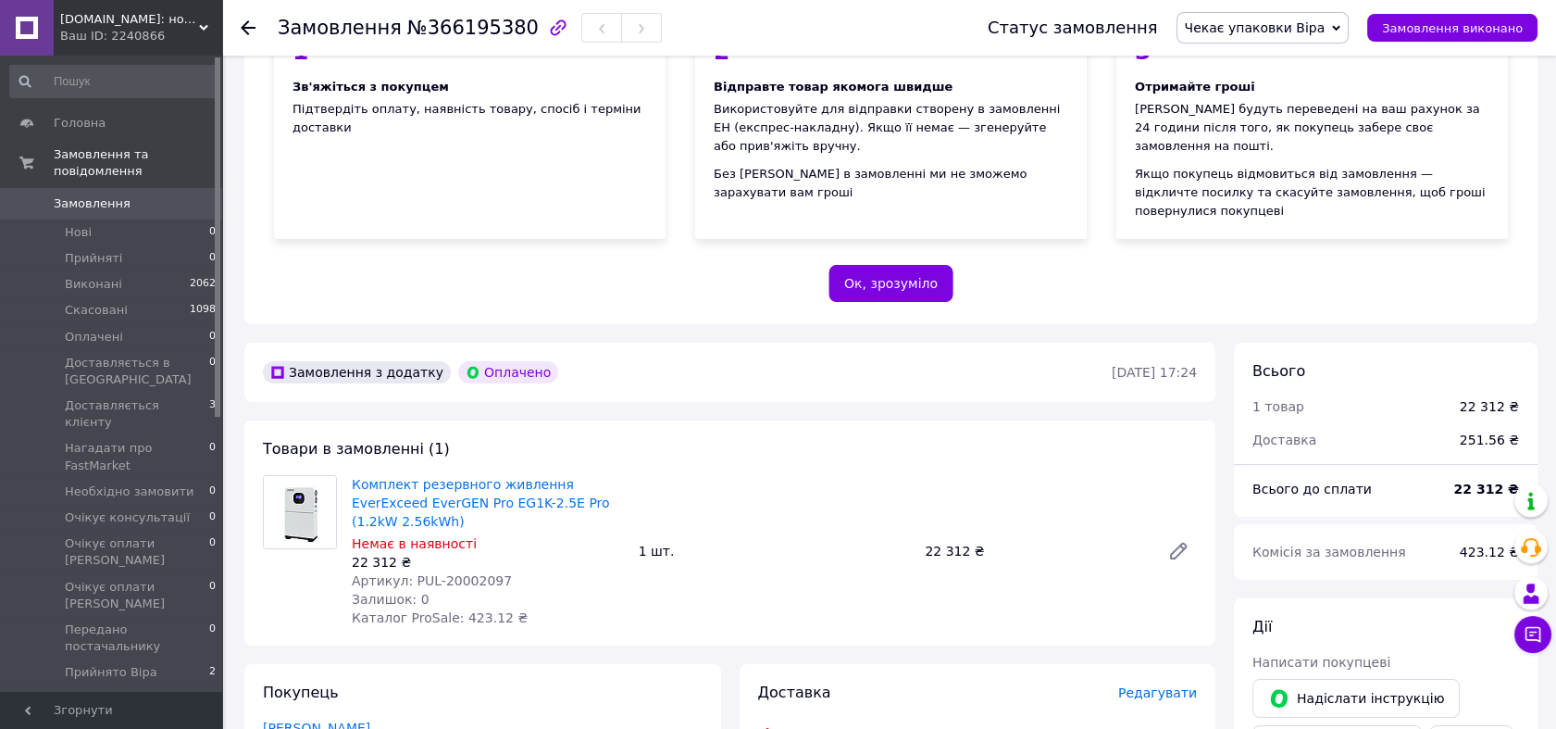
scroll to position [206, 0]
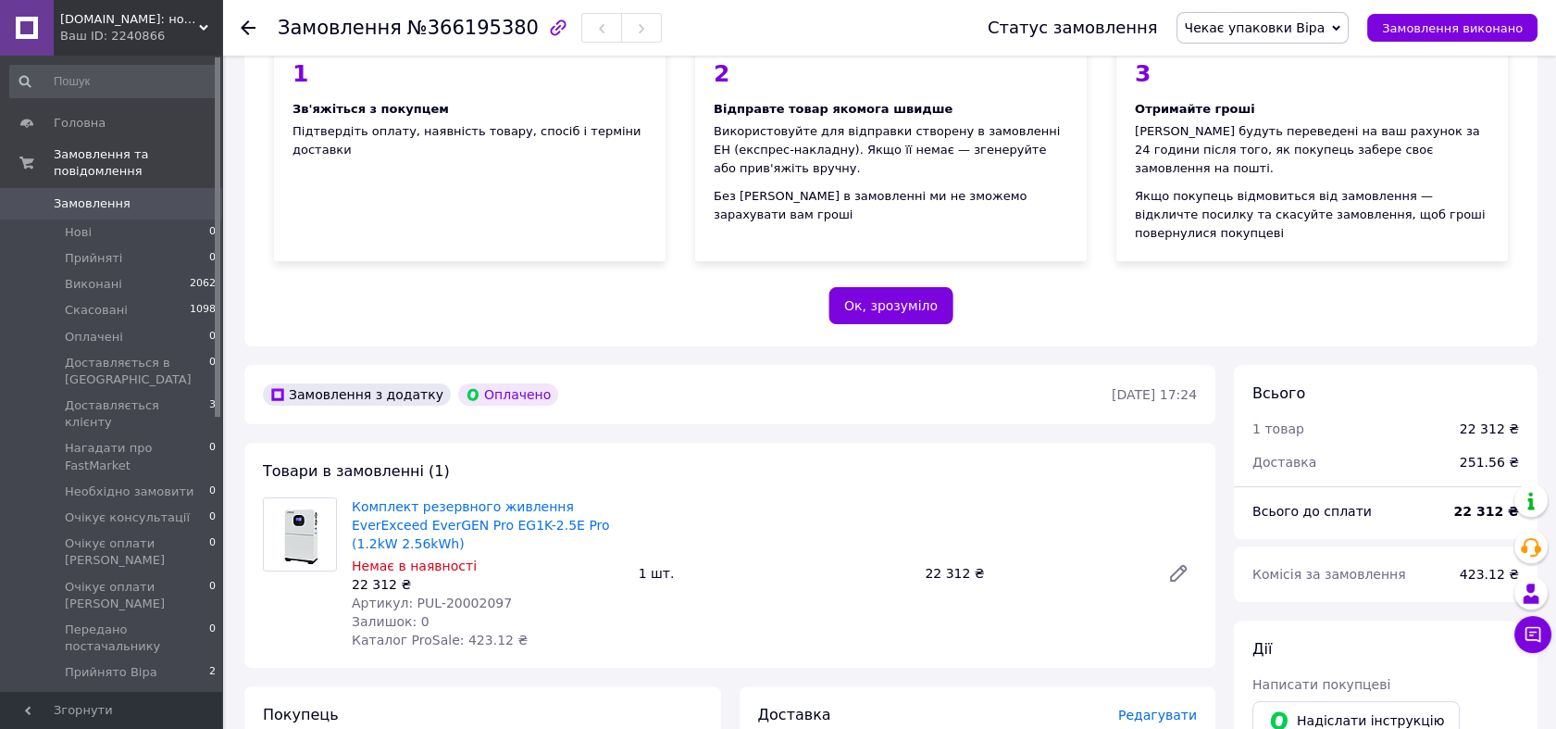
click at [108, 195] on span "Замовлення" at bounding box center [92, 203] width 77 height 17
